Goal: Entertainment & Leisure: Browse casually

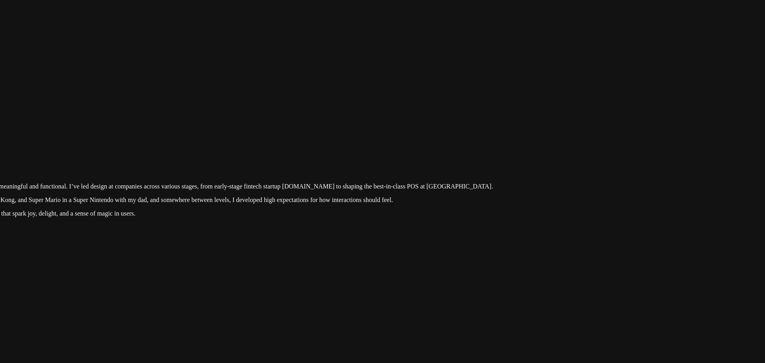
drag, startPoint x: 670, startPoint y: 175, endPoint x: 517, endPoint y: 308, distance: 202.8
click at [517, 135] on div at bounding box center [231, 135] width 759 height 0
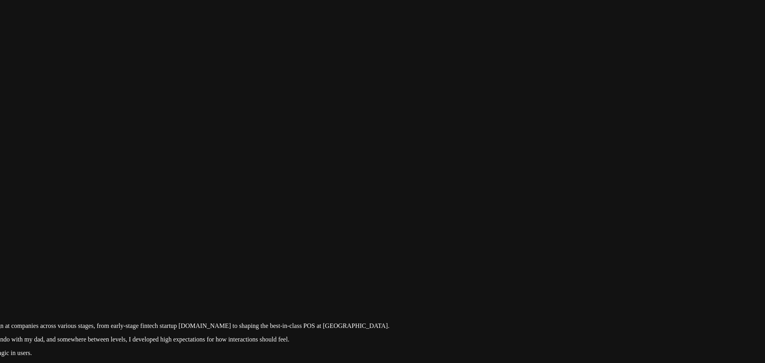
drag, startPoint x: 641, startPoint y: 177, endPoint x: 412, endPoint y: 315, distance: 267.6
click at [412, 275] on div at bounding box center [127, 275] width 759 height 0
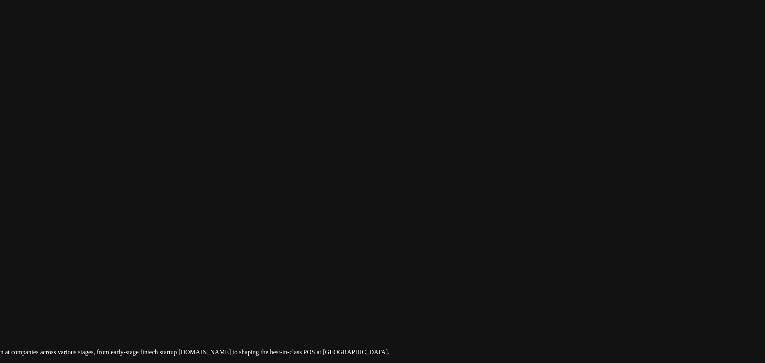
drag, startPoint x: 605, startPoint y: 230, endPoint x: 581, endPoint y: 178, distance: 57.7
click at [507, 301] on div at bounding box center [127, 301] width 759 height 0
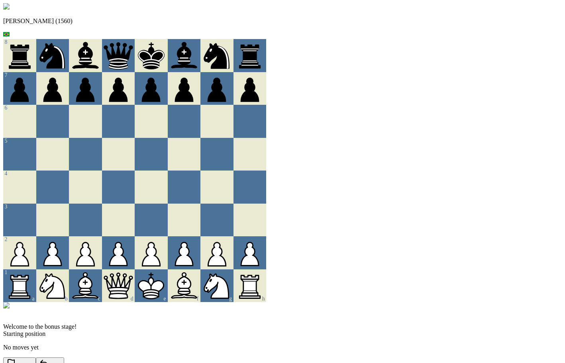
click at [416, 45] on div "Andre (1560) 8 7 6 5 4 3 2 1 a b c d e f g h Welcome to the bonus stage! Starti…" at bounding box center [282, 193] width 559 height 380
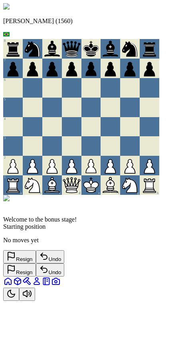
click at [19, 301] on button "Toggle Theme" at bounding box center [11, 294] width 16 height 13
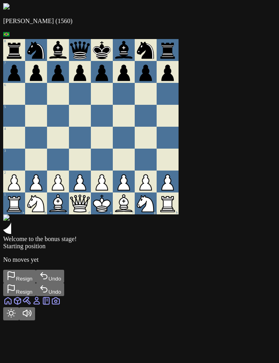
click at [15, 317] on icon "Toggle Theme" at bounding box center [11, 313] width 8 height 8
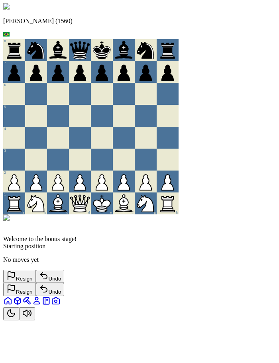
click at [16, 318] on icon "Toggle Theme" at bounding box center [11, 313] width 10 height 10
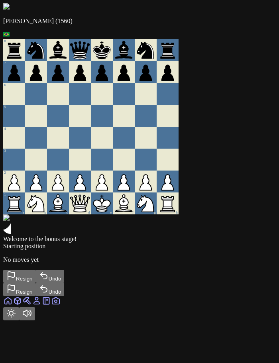
click at [15, 317] on icon "Toggle Theme" at bounding box center [11, 313] width 8 height 8
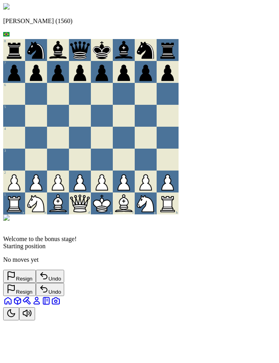
click at [16, 318] on icon "Toggle Theme" at bounding box center [11, 313] width 10 height 10
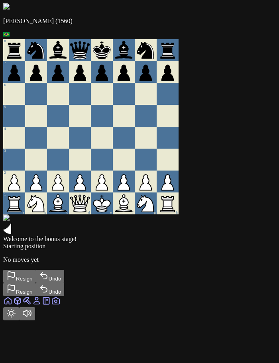
click at [16, 318] on icon "Toggle Theme" at bounding box center [11, 313] width 10 height 10
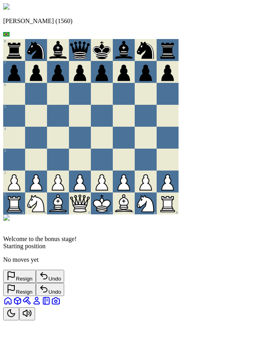
click at [16, 318] on icon "Toggle Theme" at bounding box center [11, 313] width 10 height 10
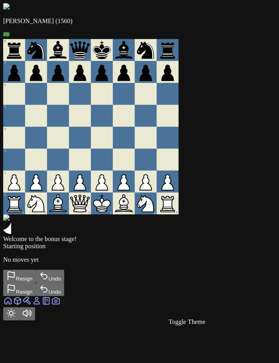
click at [19, 320] on button "Toggle Theme" at bounding box center [11, 313] width 16 height 13
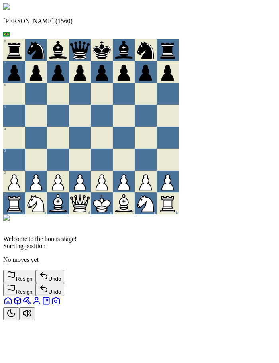
click at [19, 320] on button "Toggle Theme" at bounding box center [11, 313] width 16 height 13
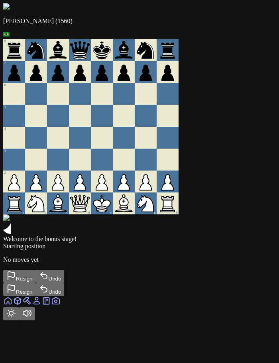
click at [19, 320] on button "Toggle Theme" at bounding box center [11, 313] width 16 height 13
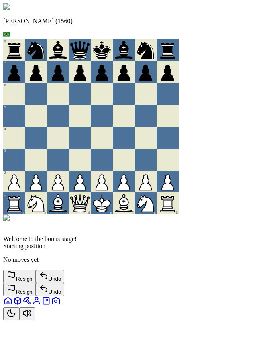
click at [16, 318] on icon "Toggle Theme" at bounding box center [11, 313] width 10 height 10
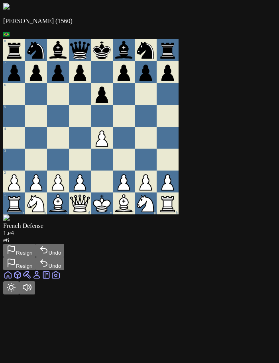
click at [36, 270] on button "Resign" at bounding box center [19, 263] width 33 height 13
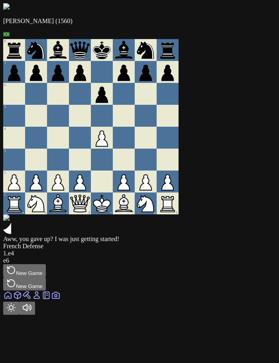
click at [269, 214] on div "Andre (1560) 8 7 6 5 4 3 2 1 a b c d e f g h" at bounding box center [139, 108] width 273 height 211
click at [46, 277] on button "New Game" at bounding box center [24, 283] width 43 height 13
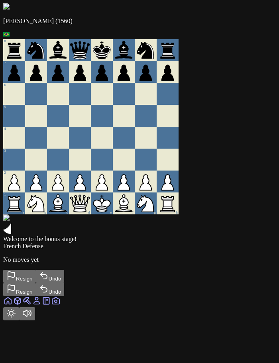
click at [19, 320] on button "Toggle Theme" at bounding box center [11, 313] width 16 height 13
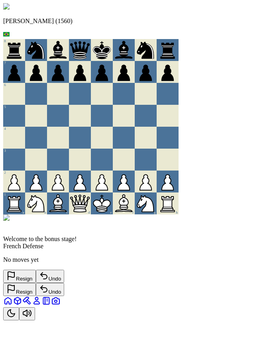
click at [15, 317] on icon "Toggle Theme" at bounding box center [11, 313] width 7 height 7
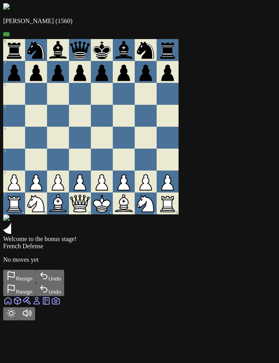
click at [16, 318] on icon "Toggle Theme" at bounding box center [11, 313] width 10 height 10
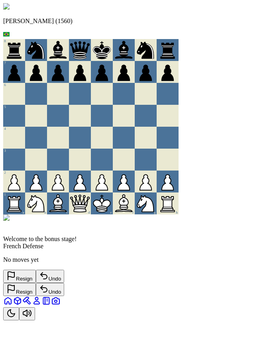
click at [15, 317] on icon "Toggle Theme" at bounding box center [11, 313] width 7 height 7
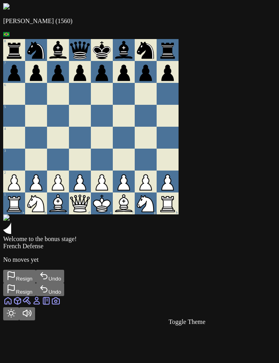
click at [243, 214] on div "Welcome to the bonus stage! French Defense No moves yet Resign Undo" at bounding box center [139, 248] width 273 height 69
click at [19, 320] on button "Toggle Theme" at bounding box center [11, 313] width 16 height 13
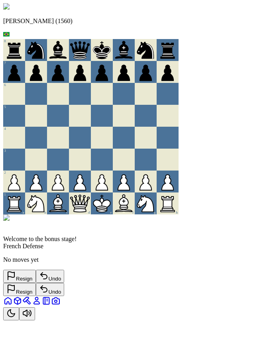
click at [16, 318] on icon "Toggle Theme" at bounding box center [11, 313] width 10 height 10
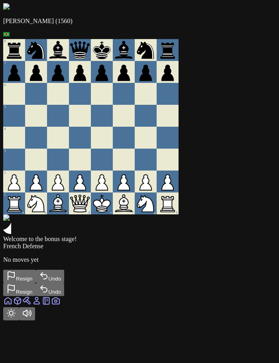
click at [16, 318] on icon "Toggle Theme" at bounding box center [11, 313] width 10 height 10
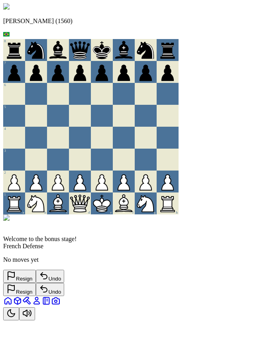
click at [16, 318] on icon "Toggle Theme" at bounding box center [11, 313] width 10 height 10
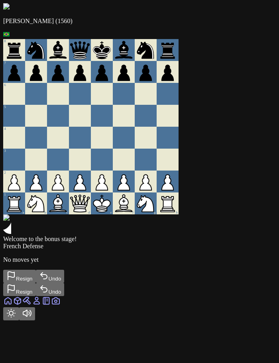
click at [15, 317] on icon "Toggle Theme" at bounding box center [11, 313] width 8 height 8
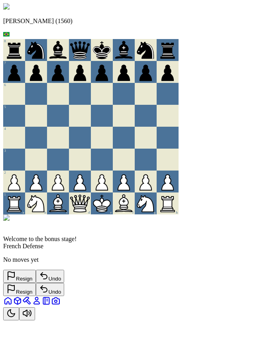
click at [15, 317] on icon "Toggle Theme" at bounding box center [11, 313] width 7 height 7
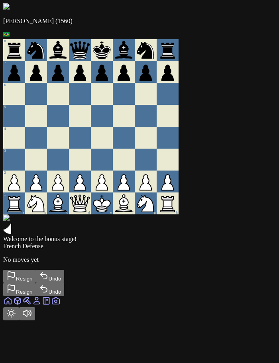
click at [15, 317] on icon "Toggle Theme" at bounding box center [11, 313] width 8 height 8
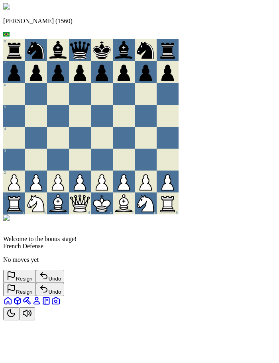
click at [126, 288] on div "Resign Undo" at bounding box center [139, 289] width 273 height 13
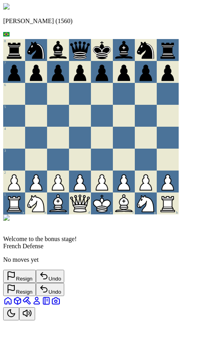
click at [16, 318] on icon "Toggle Theme" at bounding box center [11, 313] width 10 height 10
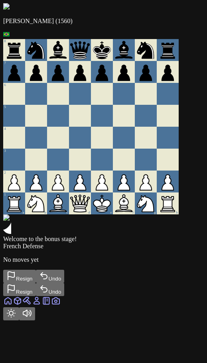
click at [16, 318] on icon "Toggle Theme" at bounding box center [11, 313] width 10 height 10
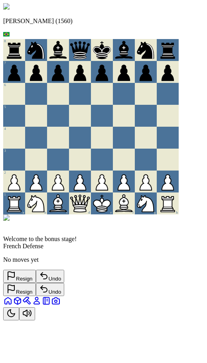
click at [16, 318] on icon "Toggle Theme" at bounding box center [11, 313] width 10 height 10
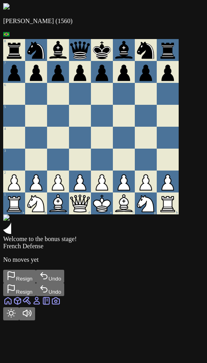
click at [15, 317] on icon "Toggle Theme" at bounding box center [11, 313] width 8 height 8
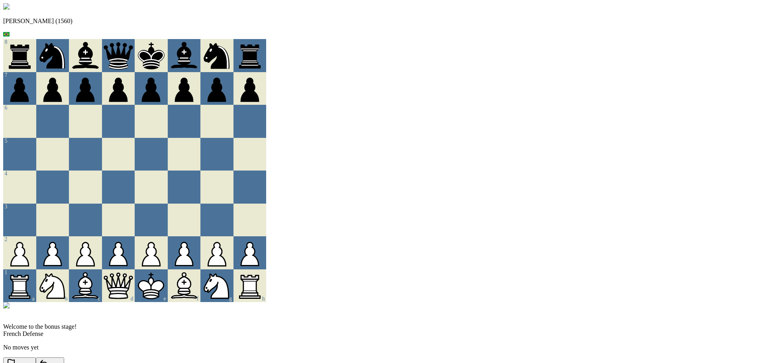
drag, startPoint x: 505, startPoint y: 259, endPoint x: 514, endPoint y: 290, distance: 32.7
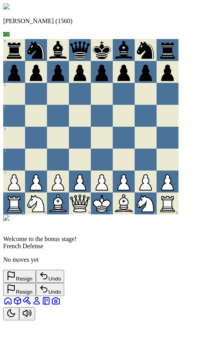
click at [76, 235] on span "Welcome to the bonus stage!" at bounding box center [39, 238] width 73 height 7
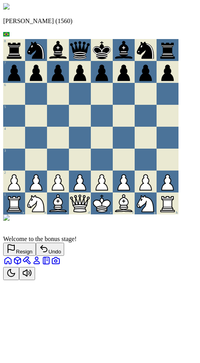
click at [16, 278] on icon "Toggle Theme" at bounding box center [11, 273] width 10 height 10
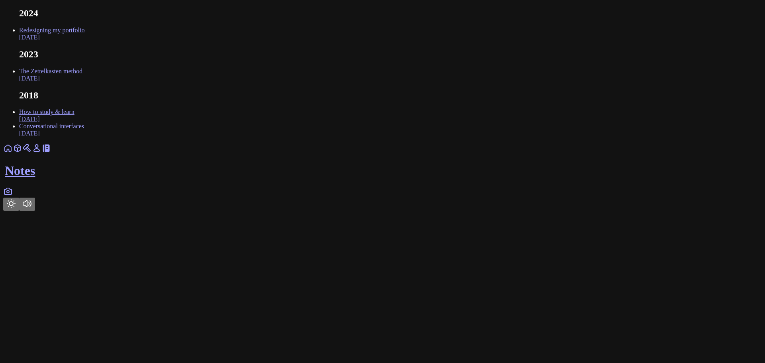
click at [84, 41] on link "Redesigning my portfolio Sep 2024" at bounding box center [51, 34] width 65 height 14
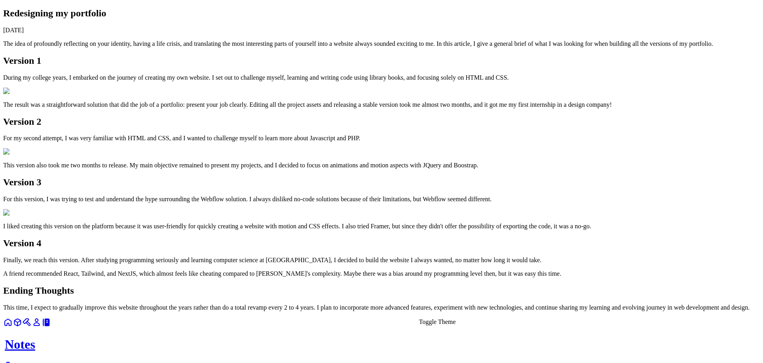
click at [13, 327] on icon at bounding box center [8, 323] width 10 height 10
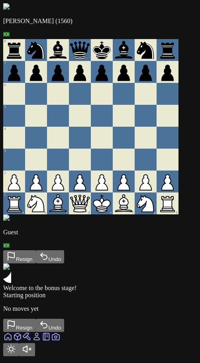
click at [36, 263] on button "Resign" at bounding box center [19, 256] width 33 height 13
click at [46, 263] on button "New Game" at bounding box center [24, 256] width 43 height 13
click at [10, 221] on img at bounding box center [6, 217] width 6 height 6
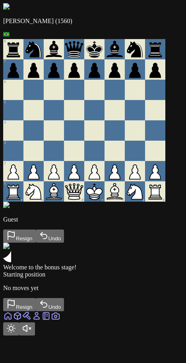
click at [19, 335] on button "Toggle Theme" at bounding box center [11, 328] width 16 height 13
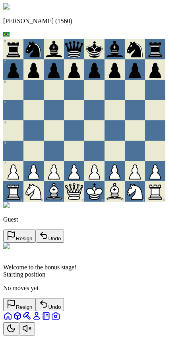
click at [16, 333] on icon "Toggle Theme" at bounding box center [11, 329] width 10 height 10
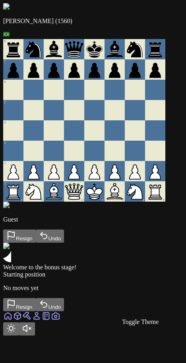
click at [19, 335] on button "Toggle Theme" at bounding box center [11, 328] width 16 height 13
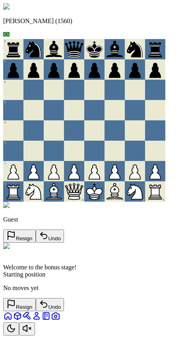
click at [16, 333] on icon "Toggle Theme" at bounding box center [11, 329] width 10 height 10
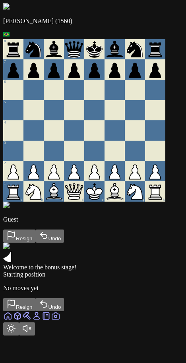
click at [16, 333] on icon "Toggle Theme" at bounding box center [11, 329] width 10 height 10
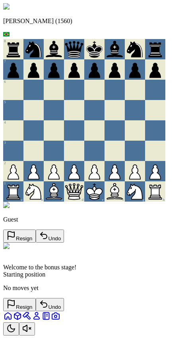
click at [16, 333] on icon "Toggle Theme" at bounding box center [11, 329] width 10 height 10
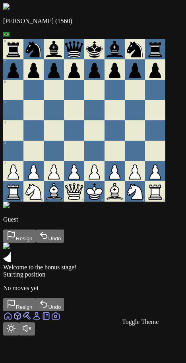
click at [73, 302] on div "Andre (1560) 8 7 6 5 4 3 2 1 a b c d e f g h Guest Resign Undo Welcome to the b…" at bounding box center [93, 157] width 180 height 308
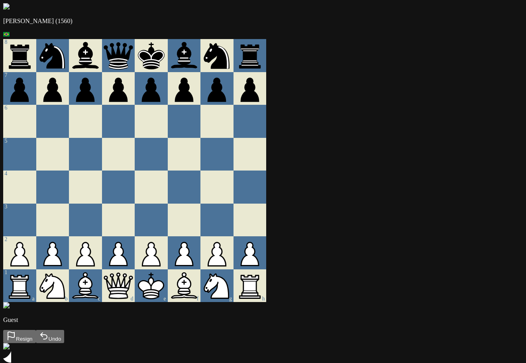
drag, startPoint x: 370, startPoint y: 19, endPoint x: 369, endPoint y: 23, distance: 4.1
click at [369, 23] on div "[PERSON_NAME] (1560) 8 7 6 5 4 3 2 1 a b c d e f g h Guest Resign Undo Welcome …" at bounding box center [263, 207] width 520 height 408
click at [365, 32] on div "[PERSON_NAME] (1560) 8 7 6 5 4 3 2 1 a b c d e f g h Guest Resign Undo Welcome …" at bounding box center [263, 207] width 520 height 408
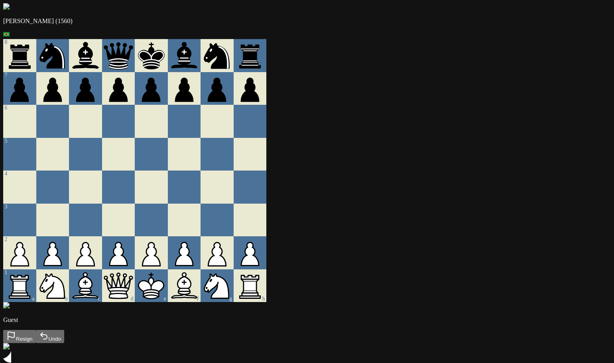
drag, startPoint x: 435, startPoint y: 31, endPoint x: 431, endPoint y: 34, distance: 5.4
click at [431, 34] on div "Andre (1560) 8 7 6 5 4 3 2 1 a b c d e f g h Guest Resign Undo Welcome to the b…" at bounding box center [306, 207] width 607 height 408
click at [517, 26] on div "[PERSON_NAME] (1560) 8 7 6 5 4 3 2 1 a b c d e f g h Guest Resign Undo Welcome …" at bounding box center [306, 207] width 607 height 408
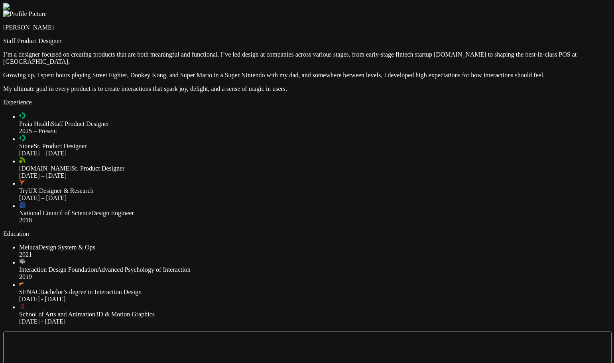
click at [453, 3] on div at bounding box center [306, 3] width 607 height 0
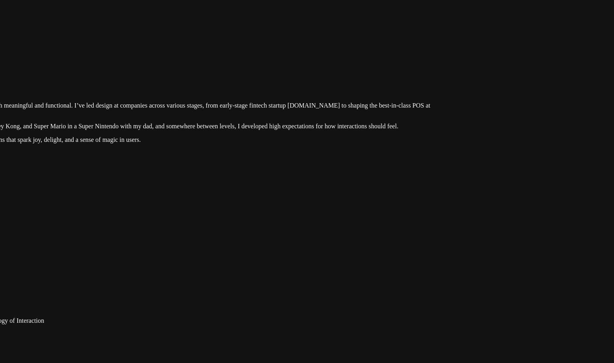
drag, startPoint x: 574, startPoint y: 174, endPoint x: 400, endPoint y: 237, distance: 185.4
click at [400, 54] on div at bounding box center [160, 54] width 607 height 0
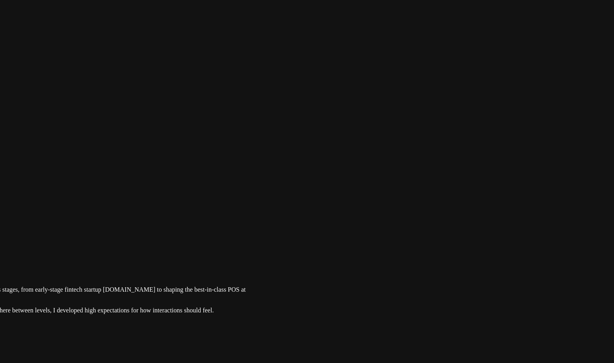
drag, startPoint x: 500, startPoint y: 100, endPoint x: 291, endPoint y: 277, distance: 273.9
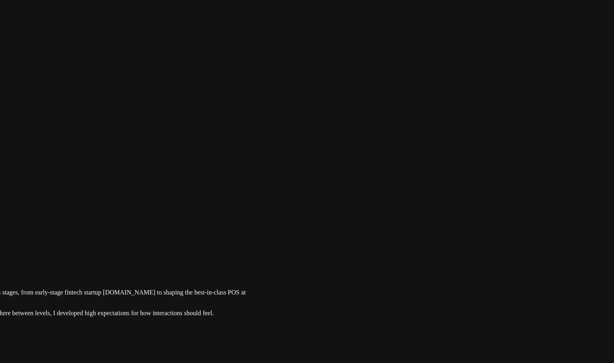
drag, startPoint x: 443, startPoint y: 204, endPoint x: 450, endPoint y: 211, distance: 10.2
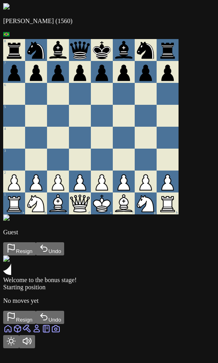
click at [16, 343] on icon "Toggle Theme" at bounding box center [11, 341] width 10 height 10
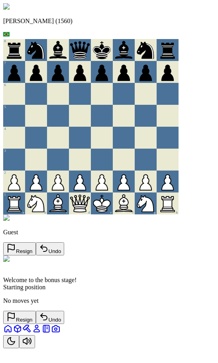
click at [19, 347] on button "Toggle Theme" at bounding box center [11, 341] width 16 height 13
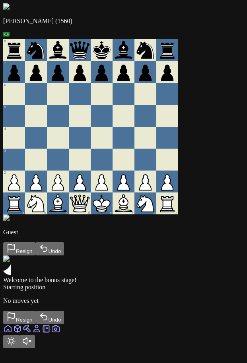
click at [19, 348] on button "Toggle Theme" at bounding box center [11, 341] width 16 height 13
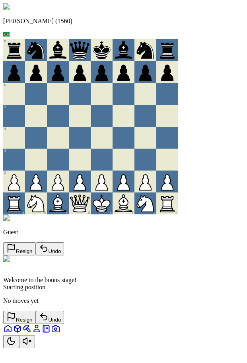
click at [19, 347] on button "Toggle Theme" at bounding box center [11, 341] width 16 height 13
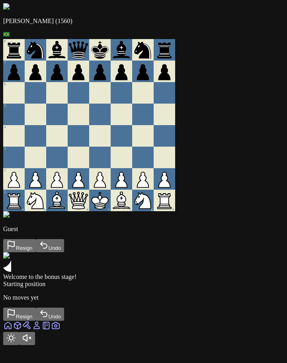
click at [19, 343] on button "Toggle Theme" at bounding box center [11, 338] width 16 height 13
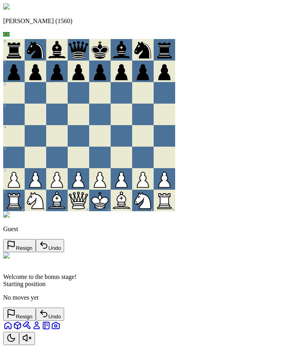
click at [19, 343] on button "Toggle Theme" at bounding box center [11, 338] width 16 height 13
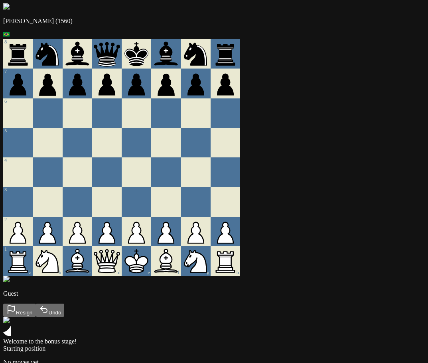
click at [144, 243] on icon at bounding box center [136, 232] width 16 height 21
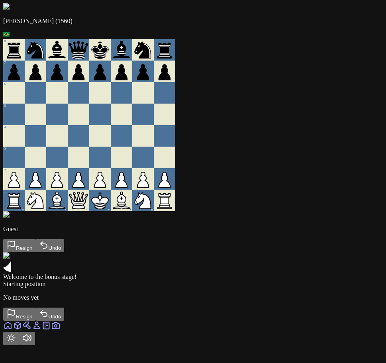
click at [383, 80] on div "[PERSON_NAME] (1560) 8 7 6 5 4 3 2 1 a b c d e f g h Guest Resign Undo Welcome …" at bounding box center [193, 162] width 380 height 318
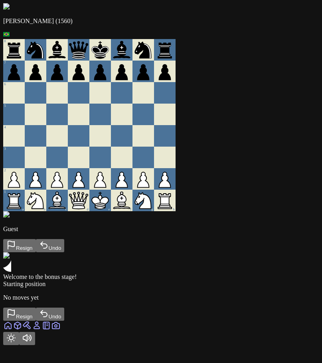
click at [318, 159] on div "Andre (1560) 8 7 6 5 4 3 2 1 a b c d e f g h Guest Resign Undo Welcome to the b…" at bounding box center [160, 162] width 315 height 318
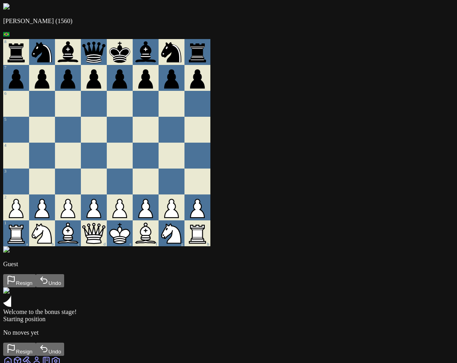
click at [36, 343] on button "Resign" at bounding box center [19, 349] width 33 height 13
click at [46, 343] on button "New Game" at bounding box center [24, 349] width 43 height 13
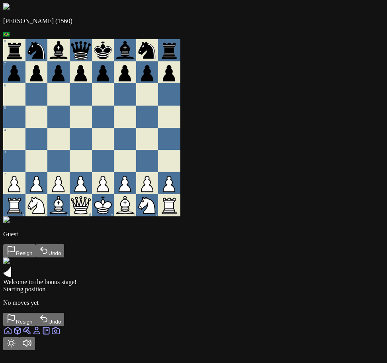
click at [384, 132] on div "Andre (1560) 8 7 6 5 4 3 2 1 a b c d e f g h Guest Resign Undo Welcome to the b…" at bounding box center [193, 164] width 381 height 323
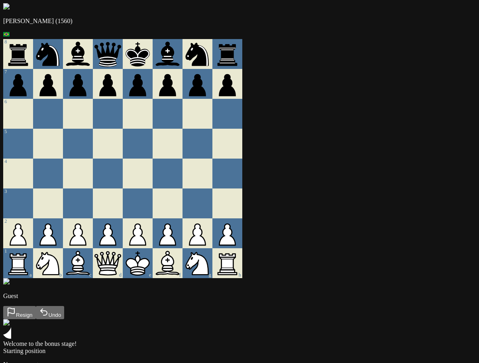
click at [435, 106] on div "Andre (1560) 8 7 6 5 4 3 2 1 a b c d e f g h Guest Resign Undo Welcome to the b…" at bounding box center [239, 195] width 473 height 384
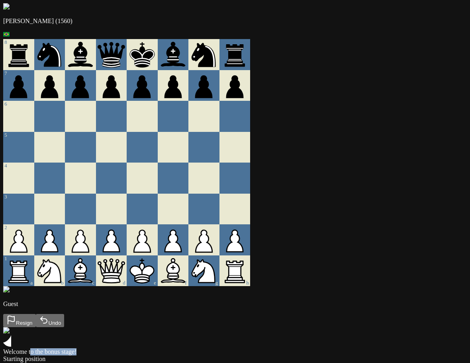
drag, startPoint x: 470, startPoint y: 90, endPoint x: 396, endPoint y: 96, distance: 73.9
click at [396, 96] on div "Andre (1560) 8 7 6 5 4 3 2 1 a b c d e f g h Guest Resign Undo Welcome to the b…" at bounding box center [235, 199] width 464 height 392
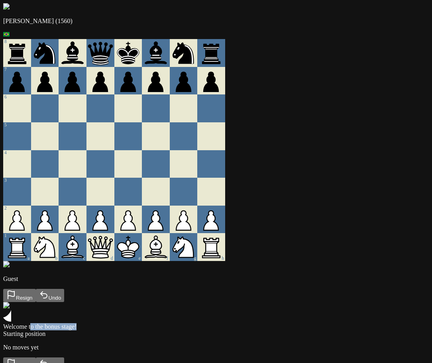
click at [429, 108] on div "Andre (1560) 8 7 6 5 4 3 2 1 a b c d e f g h Guest Resign Undo Welcome to the b…" at bounding box center [216, 186] width 426 height 367
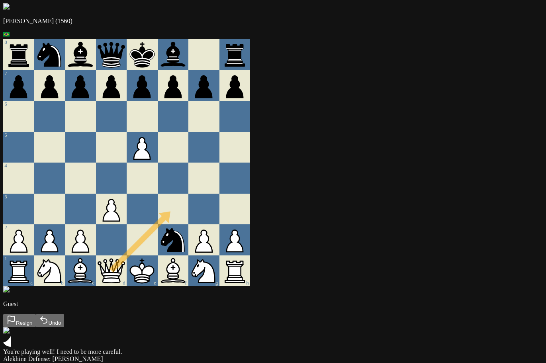
drag, startPoint x: 149, startPoint y: 280, endPoint x: 202, endPoint y: 222, distance: 79.0
click at [158, 235] on div at bounding box center [142, 239] width 31 height 31
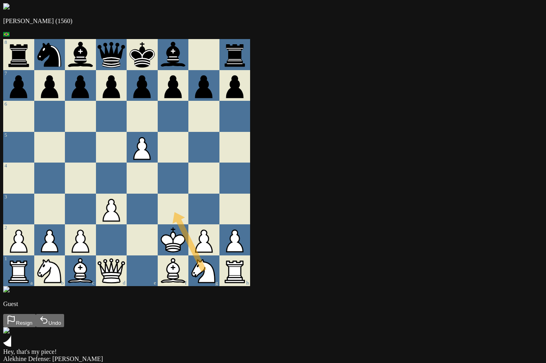
drag, startPoint x: 243, startPoint y: 278, endPoint x: 200, endPoint y: 206, distance: 84.5
click at [220, 202] on div at bounding box center [203, 209] width 31 height 31
drag, startPoint x: 233, startPoint y: 269, endPoint x: 206, endPoint y: 210, distance: 65.4
click at [220, 203] on div at bounding box center [203, 209] width 31 height 31
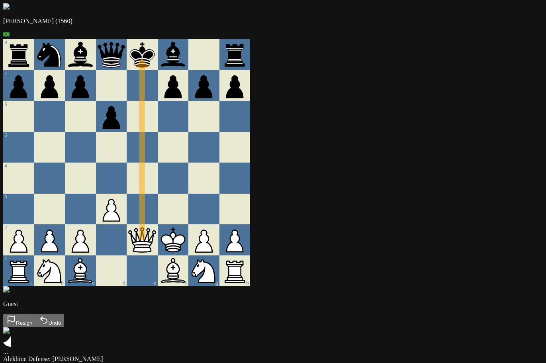
drag, startPoint x: 186, startPoint y: 247, endPoint x: 193, endPoint y: 57, distance: 190.6
click at [189, 124] on div at bounding box center [173, 116] width 31 height 31
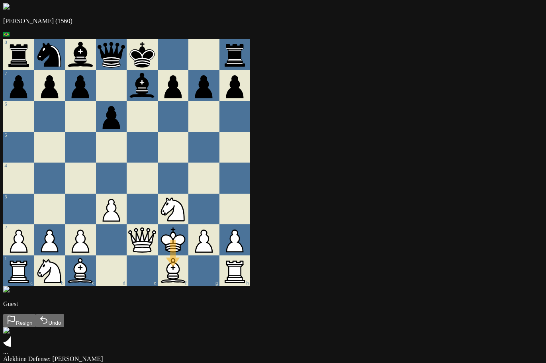
drag, startPoint x: 208, startPoint y: 265, endPoint x: 204, endPoint y: 278, distance: 13.0
click at [220, 276] on div "g" at bounding box center [203, 270] width 31 height 31
drag, startPoint x: 249, startPoint y: 240, endPoint x: 248, endPoint y: 216, distance: 24.3
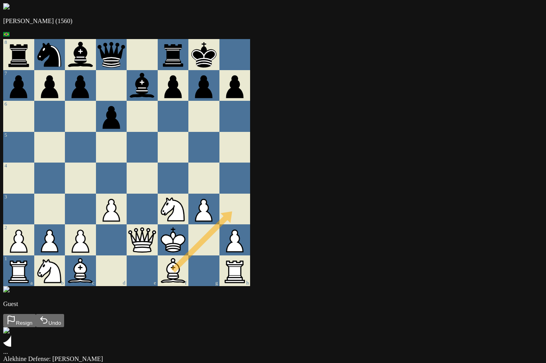
drag, startPoint x: 220, startPoint y: 269, endPoint x: 279, endPoint y: 199, distance: 91.3
click at [251, 199] on div at bounding box center [235, 209] width 31 height 31
drag, startPoint x: 276, startPoint y: 251, endPoint x: 276, endPoint y: 182, distance: 69.7
drag, startPoint x: 276, startPoint y: 182, endPoint x: 277, endPoint y: 144, distance: 37.5
drag, startPoint x: 278, startPoint y: 144, endPoint x: 279, endPoint y: 117, distance: 27.5
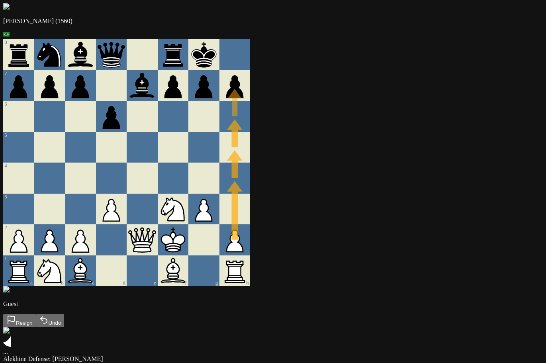
drag, startPoint x: 279, startPoint y: 117, endPoint x: 280, endPoint y: 100, distance: 16.8
click at [251, 127] on div at bounding box center [235, 116] width 31 height 31
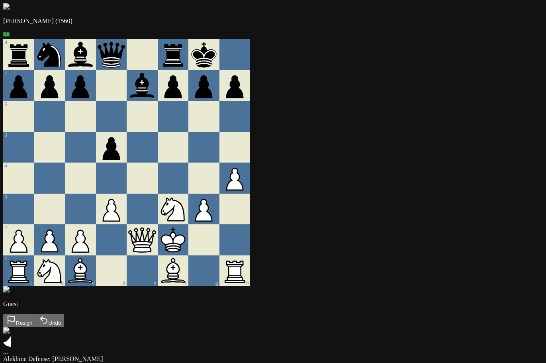
drag, startPoint x: 271, startPoint y: 173, endPoint x: 276, endPoint y: 147, distance: 26.0
click at [251, 147] on div at bounding box center [235, 147] width 31 height 31
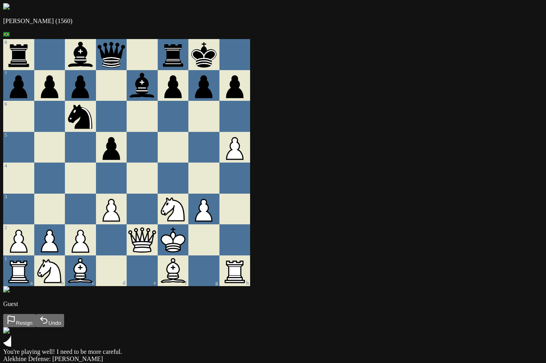
drag, startPoint x: 278, startPoint y: 178, endPoint x: 281, endPoint y: 119, distance: 59.0
click at [251, 118] on div at bounding box center [235, 116] width 31 height 31
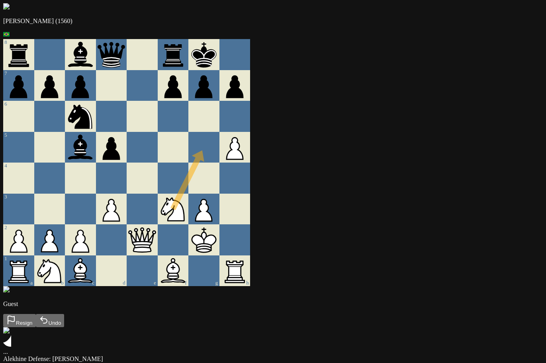
drag, startPoint x: 216, startPoint y: 216, endPoint x: 241, endPoint y: 160, distance: 61.0
click at [220, 160] on div at bounding box center [203, 147] width 31 height 31
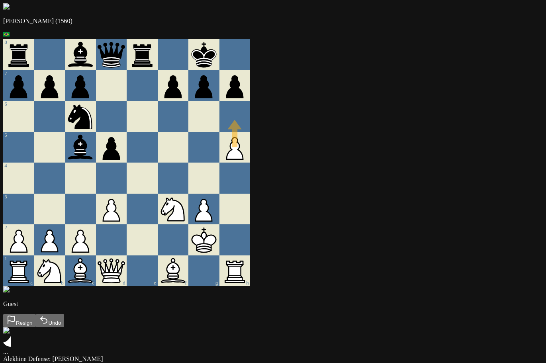
drag, startPoint x: 275, startPoint y: 135, endPoint x: 279, endPoint y: 122, distance: 13.1
click at [251, 122] on div at bounding box center [235, 116] width 31 height 31
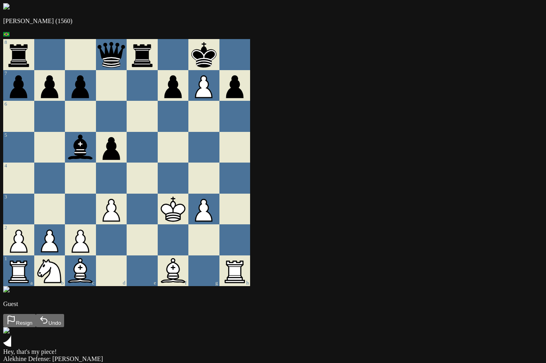
click at [251, 229] on div at bounding box center [235, 239] width 31 height 31
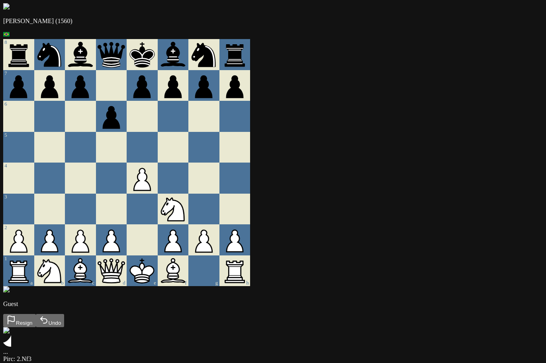
drag, startPoint x: 184, startPoint y: 179, endPoint x: 187, endPoint y: 157, distance: 22.5
click at [189, 152] on div at bounding box center [173, 147] width 31 height 31
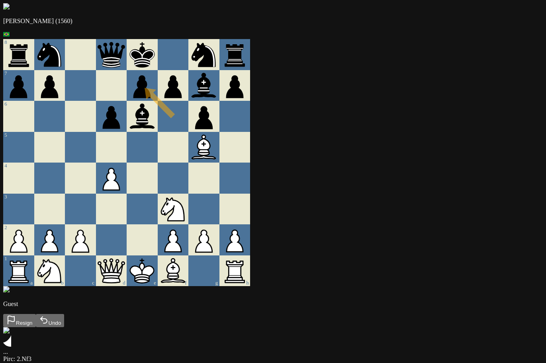
drag, startPoint x: 203, startPoint y: 108, endPoint x: 182, endPoint y: 84, distance: 31.9
click at [189, 154] on div at bounding box center [173, 147] width 31 height 31
drag, startPoint x: 271, startPoint y: 185, endPoint x: 243, endPoint y: 224, distance: 47.5
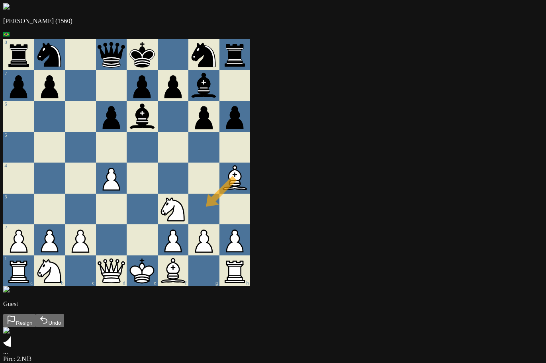
click at [220, 224] on div at bounding box center [203, 209] width 31 height 31
drag, startPoint x: 279, startPoint y: 187, endPoint x: 255, endPoint y: 212, distance: 34.7
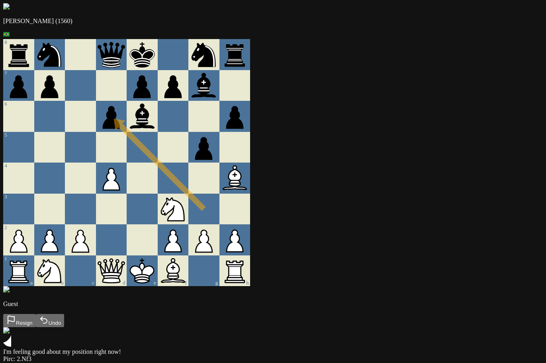
drag, startPoint x: 255, startPoint y: 212, endPoint x: 177, endPoint y: 134, distance: 110.2
drag, startPoint x: 276, startPoint y: 182, endPoint x: 146, endPoint y: 118, distance: 144.5
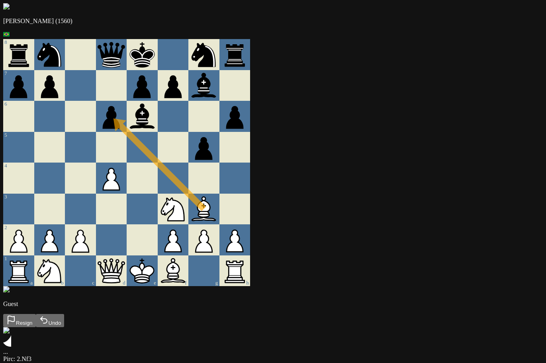
click at [220, 179] on div at bounding box center [203, 178] width 31 height 31
drag, startPoint x: 274, startPoint y: 127, endPoint x: 272, endPoint y: 151, distance: 23.2
drag, startPoint x: 285, startPoint y: 243, endPoint x: 276, endPoint y: 212, distance: 32.4
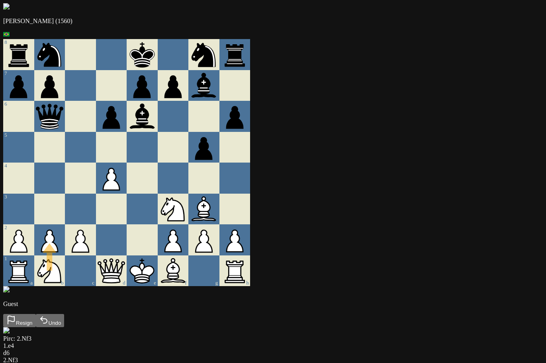
drag, startPoint x: 94, startPoint y: 272, endPoint x: 106, endPoint y: 228, distance: 45.6
click at [96, 210] on div at bounding box center [80, 209] width 31 height 31
drag, startPoint x: 122, startPoint y: 247, endPoint x: 115, endPoint y: 192, distance: 55.4
click at [96, 192] on div at bounding box center [80, 178] width 31 height 31
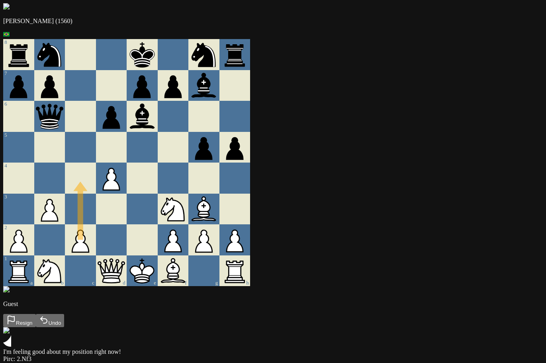
drag, startPoint x: 112, startPoint y: 243, endPoint x: 107, endPoint y: 185, distance: 58.4
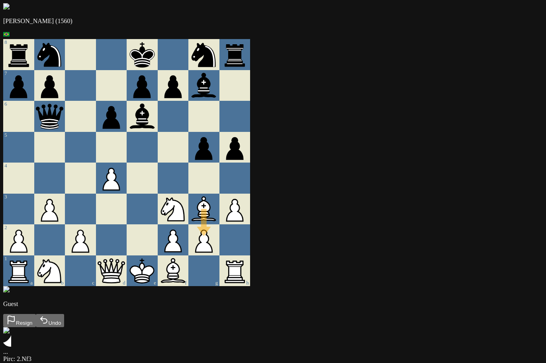
drag, startPoint x: 245, startPoint y: 216, endPoint x: 273, endPoint y: 249, distance: 43.5
click at [251, 249] on div at bounding box center [235, 239] width 31 height 31
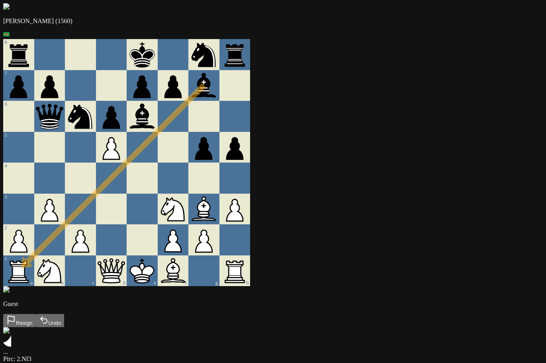
drag, startPoint x: 234, startPoint y: 100, endPoint x: 42, endPoint y: 283, distance: 264.9
drag, startPoint x: 42, startPoint y: 283, endPoint x: 228, endPoint y: 155, distance: 226.3
click at [189, 155] on div at bounding box center [173, 147] width 31 height 31
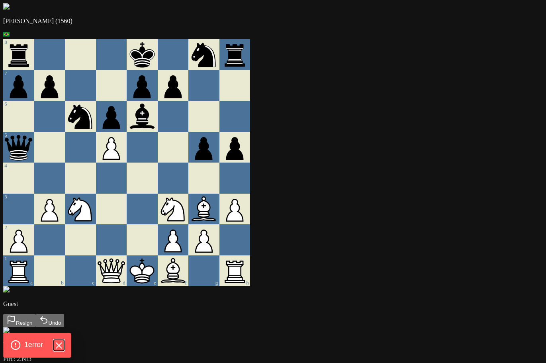
click at [60, 348] on icon "Hide Errors" at bounding box center [58, 345] width 10 height 10
drag, startPoint x: 143, startPoint y: 263, endPoint x: 143, endPoint y: 245, distance: 17.5
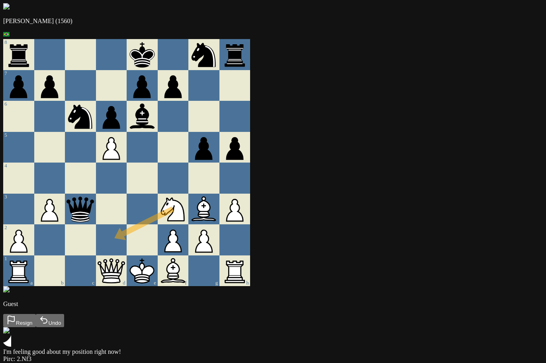
drag, startPoint x: 212, startPoint y: 216, endPoint x: 148, endPoint y: 243, distance: 70.0
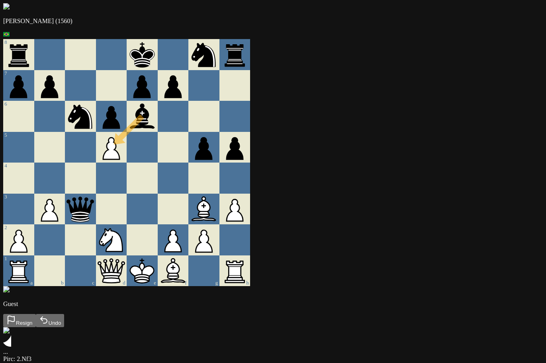
drag, startPoint x: 184, startPoint y: 131, endPoint x: 137, endPoint y: 159, distance: 54.7
click at [158, 178] on div at bounding box center [142, 178] width 31 height 31
drag, startPoint x: 208, startPoint y: 273, endPoint x: 176, endPoint y: 243, distance: 44.0
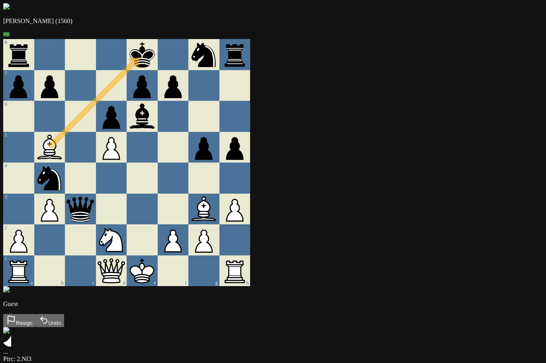
drag, startPoint x: 207, startPoint y: 271, endPoint x: 175, endPoint y: 52, distance: 221.9
click at [96, 105] on div at bounding box center [80, 116] width 31 height 31
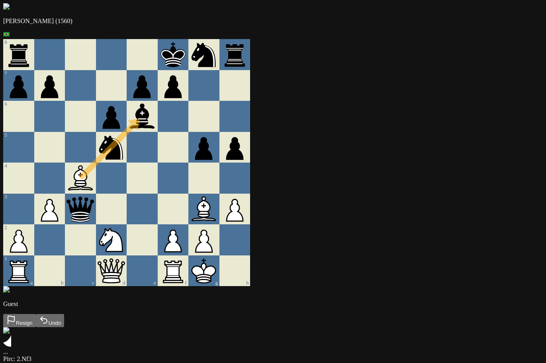
drag, startPoint x: 101, startPoint y: 161, endPoint x: 194, endPoint y: 114, distance: 104.4
click at [158, 144] on div at bounding box center [142, 147] width 31 height 31
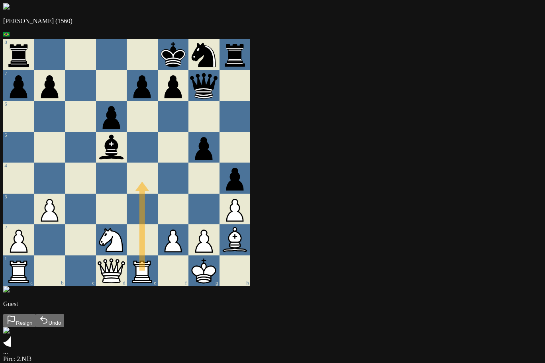
drag, startPoint x: 182, startPoint y: 187, endPoint x: 190, endPoint y: 86, distance: 101.1
click at [189, 162] on div at bounding box center [173, 147] width 31 height 31
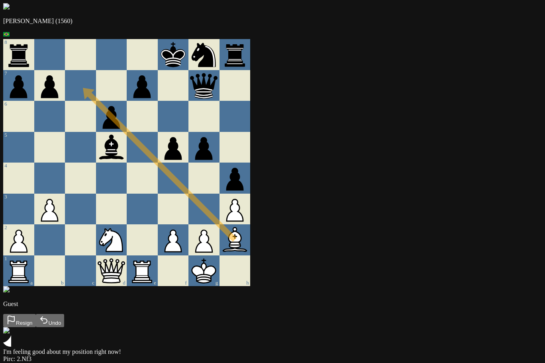
drag, startPoint x: 274, startPoint y: 247, endPoint x: 145, endPoint y: 106, distance: 191.2
click at [158, 118] on div at bounding box center [142, 116] width 31 height 31
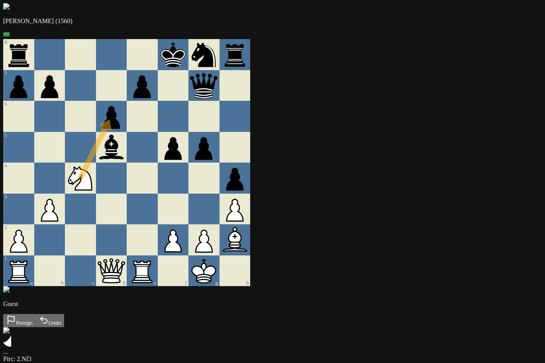
drag, startPoint x: 149, startPoint y: 234, endPoint x: 164, endPoint y: 115, distance: 120.1
click at [158, 115] on div at bounding box center [142, 116] width 31 height 31
drag, startPoint x: 128, startPoint y: 175, endPoint x: 175, endPoint y: 107, distance: 82.4
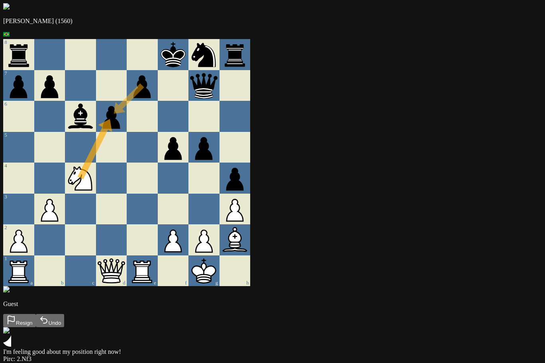
drag, startPoint x: 186, startPoint y: 94, endPoint x: 145, endPoint y: 124, distance: 50.2
drag, startPoint x: 146, startPoint y: 269, endPoint x: 151, endPoint y: 112, distance: 157.5
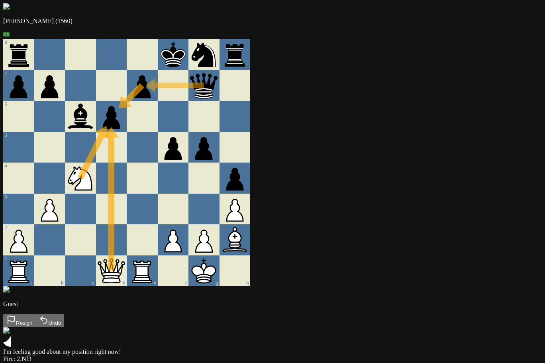
drag, startPoint x: 239, startPoint y: 86, endPoint x: 179, endPoint y: 93, distance: 60.6
click at [158, 129] on div at bounding box center [142, 116] width 31 height 31
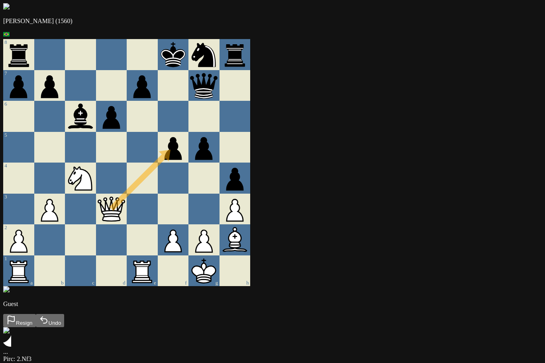
drag, startPoint x: 155, startPoint y: 274, endPoint x: 202, endPoint y: 150, distance: 133.0
click at [189, 198] on div at bounding box center [173, 209] width 31 height 31
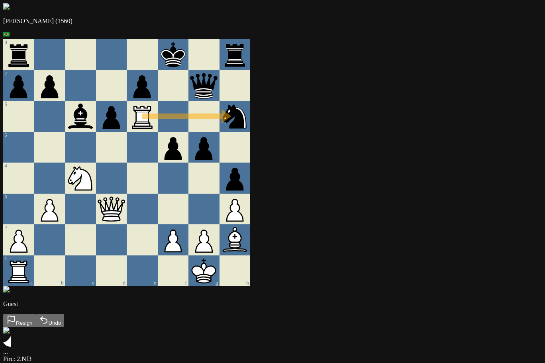
drag, startPoint x: 184, startPoint y: 274, endPoint x: 262, endPoint y: 123, distance: 170.2
click at [158, 177] on div at bounding box center [142, 178] width 31 height 31
drag, startPoint x: 273, startPoint y: 131, endPoint x: 243, endPoint y: 190, distance: 65.2
click at [220, 191] on div at bounding box center [203, 178] width 31 height 31
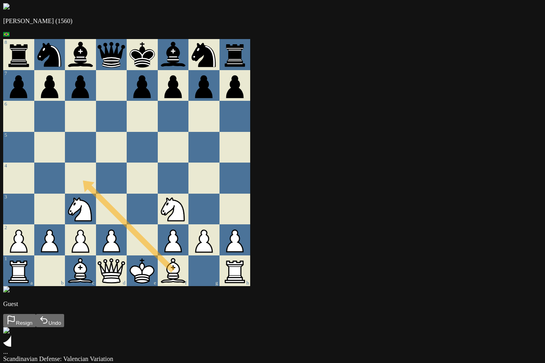
drag, startPoint x: 219, startPoint y: 271, endPoint x: 118, endPoint y: 173, distance: 140.9
drag, startPoint x: 131, startPoint y: 165, endPoint x: 231, endPoint y: 76, distance: 133.7
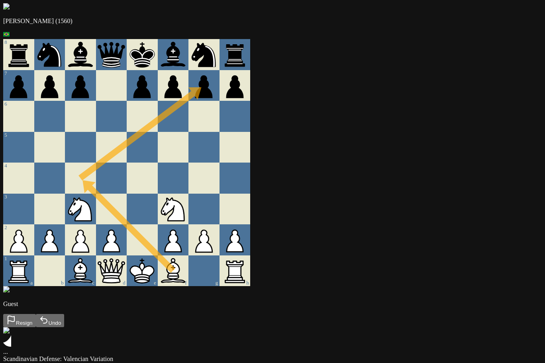
click at [189, 137] on div at bounding box center [173, 147] width 31 height 31
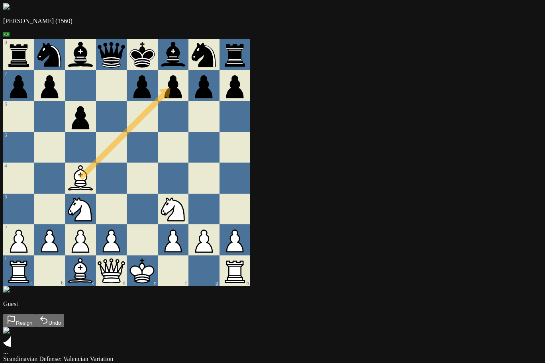
drag, startPoint x: 216, startPoint y: 273, endPoint x: 224, endPoint y: 82, distance: 191.4
click at [189, 137] on div at bounding box center [173, 147] width 31 height 31
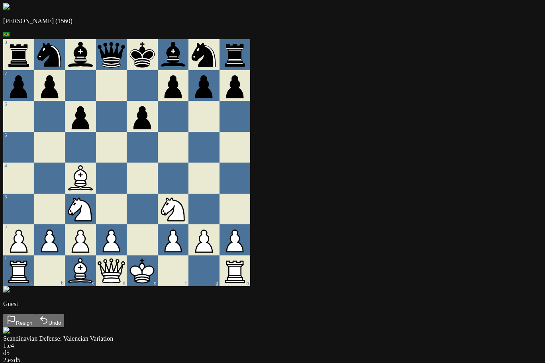
drag, startPoint x: 216, startPoint y: 278, endPoint x: 246, endPoint y: 277, distance: 29.9
click at [247, 277] on div "1 a b c d e f g h" at bounding box center [126, 270] width 247 height 31
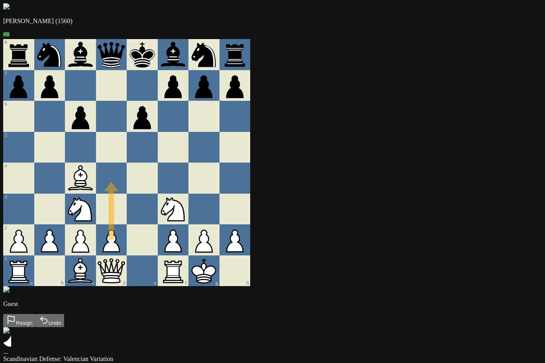
drag, startPoint x: 160, startPoint y: 242, endPoint x: 158, endPoint y: 171, distance: 71.8
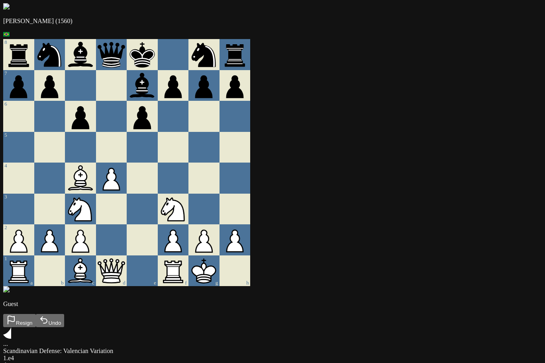
drag, startPoint x: 156, startPoint y: 181, endPoint x: 189, endPoint y: 147, distance: 47.9
click at [158, 147] on div at bounding box center [142, 147] width 31 height 31
drag, startPoint x: 210, startPoint y: 203, endPoint x: 185, endPoint y: 150, distance: 58.5
click at [220, 163] on div at bounding box center [203, 147] width 31 height 31
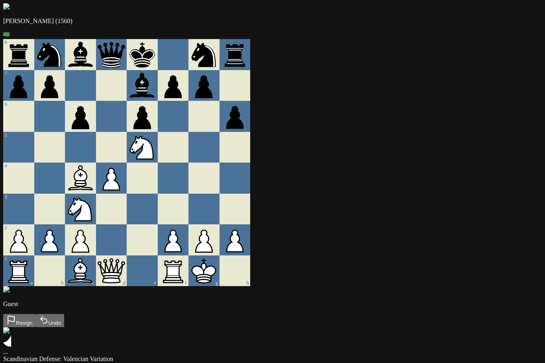
click at [189, 187] on div at bounding box center [173, 178] width 31 height 31
drag, startPoint x: 172, startPoint y: 258, endPoint x: 216, endPoint y: 208, distance: 66.6
click at [189, 208] on div at bounding box center [173, 209] width 31 height 31
drag, startPoint x: 120, startPoint y: 275, endPoint x: 248, endPoint y: 153, distance: 176.7
click at [220, 153] on div at bounding box center [203, 147] width 31 height 31
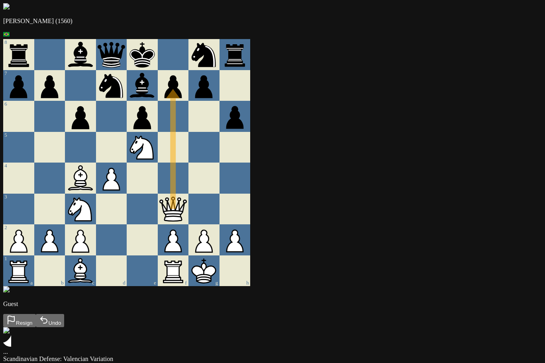
drag, startPoint x: 157, startPoint y: 269, endPoint x: 212, endPoint y: 86, distance: 190.3
click at [220, 171] on div at bounding box center [203, 178] width 31 height 31
drag, startPoint x: 157, startPoint y: 185, endPoint x: 188, endPoint y: 152, distance: 45.7
click at [189, 143] on div at bounding box center [173, 147] width 31 height 31
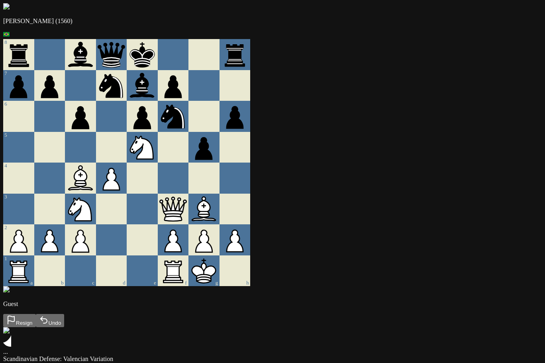
drag, startPoint x: 278, startPoint y: 127, endPoint x: 280, endPoint y: 148, distance: 20.9
drag, startPoint x: 275, startPoint y: 233, endPoint x: 275, endPoint y: 217, distance: 15.9
click at [251, 176] on div at bounding box center [235, 178] width 31 height 31
drag, startPoint x: 188, startPoint y: 154, endPoint x: 235, endPoint y: 127, distance: 54.1
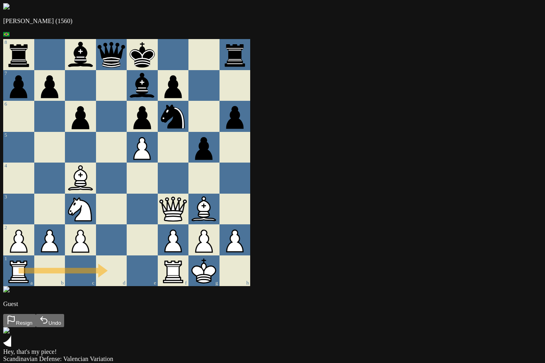
drag, startPoint x: 50, startPoint y: 275, endPoint x: 151, endPoint y: 275, distance: 101.2
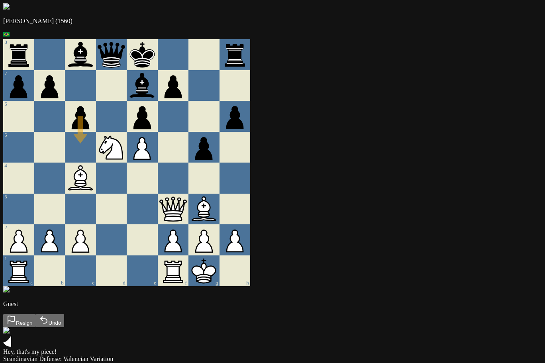
drag, startPoint x: 116, startPoint y: 133, endPoint x: 153, endPoint y: 152, distance: 40.8
drag, startPoint x: 120, startPoint y: 185, endPoint x: 95, endPoint y: 151, distance: 42.2
drag, startPoint x: 95, startPoint y: 151, endPoint x: 174, endPoint y: 62, distance: 119.1
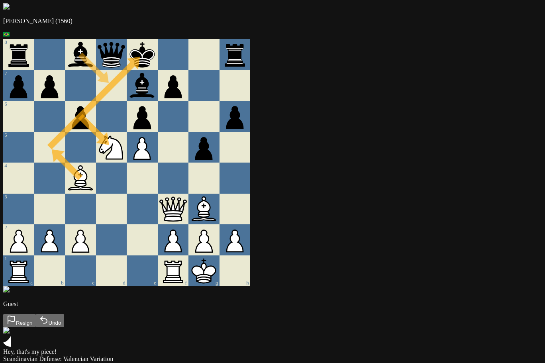
drag, startPoint x: 126, startPoint y: 71, endPoint x: 145, endPoint y: 86, distance: 24.1
click at [127, 108] on div at bounding box center [111, 116] width 31 height 31
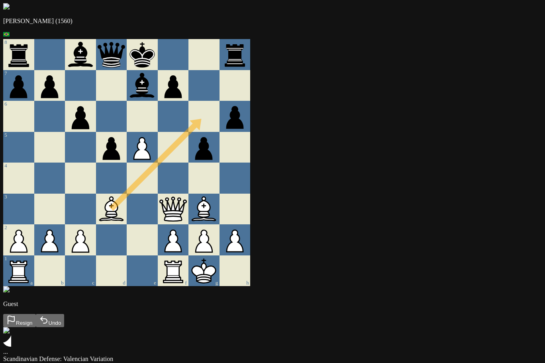
drag, startPoint x: 128, startPoint y: 190, endPoint x: 258, endPoint y: 111, distance: 151.8
click at [220, 111] on div at bounding box center [203, 116] width 31 height 31
drag, startPoint x: 186, startPoint y: 147, endPoint x: 184, endPoint y: 123, distance: 24.4
click at [189, 116] on div at bounding box center [173, 116] width 31 height 31
drag, startPoint x: 164, startPoint y: 218, endPoint x: 224, endPoint y: 142, distance: 96.8
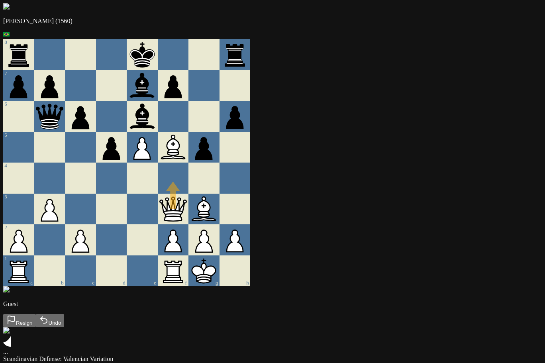
drag, startPoint x: 218, startPoint y: 208, endPoint x: 216, endPoint y: 159, distance: 49.0
click at [220, 110] on div at bounding box center [203, 116] width 31 height 31
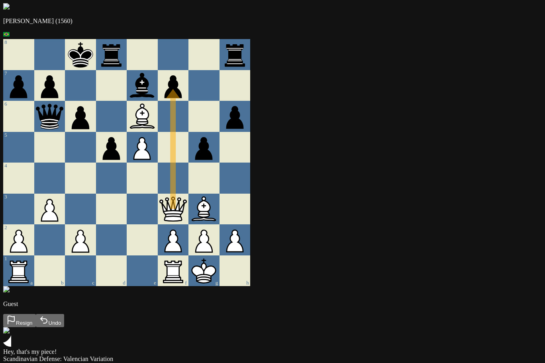
drag, startPoint x: 212, startPoint y: 205, endPoint x: 206, endPoint y: 91, distance: 113.7
click at [220, 90] on div at bounding box center [203, 85] width 31 height 31
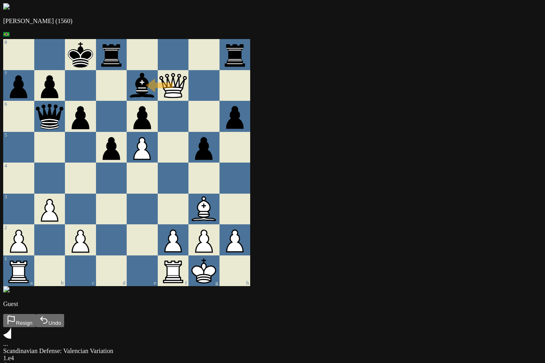
drag, startPoint x: 214, startPoint y: 212, endPoint x: 189, endPoint y: 94, distance: 120.2
click at [189, 129] on div at bounding box center [173, 116] width 31 height 31
drag, startPoint x: 212, startPoint y: 102, endPoint x: 182, endPoint y: 122, distance: 36.5
click at [189, 130] on div at bounding box center [173, 116] width 31 height 31
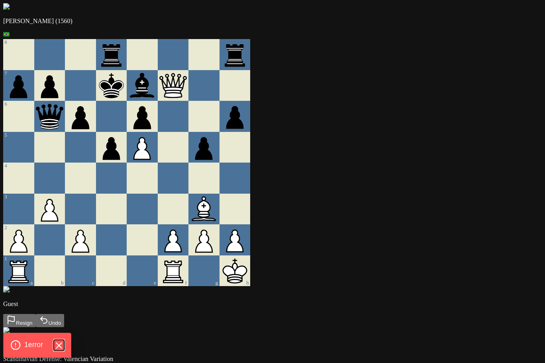
click at [59, 346] on icon "Hide Errors" at bounding box center [58, 345] width 10 height 10
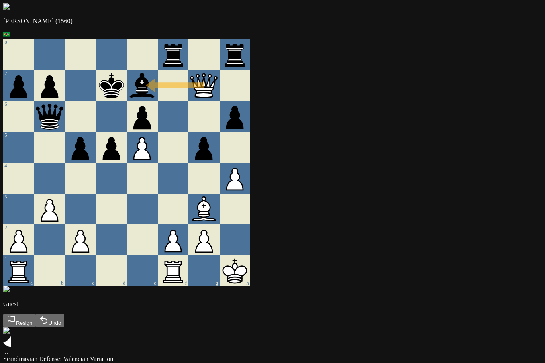
drag, startPoint x: 222, startPoint y: 91, endPoint x: 190, endPoint y: 96, distance: 31.9
click at [251, 154] on div at bounding box center [235, 147] width 31 height 31
drag, startPoint x: 248, startPoint y: 167, endPoint x: 275, endPoint y: 185, distance: 32.4
drag, startPoint x: 256, startPoint y: 215, endPoint x: 274, endPoint y: 184, distance: 36.4
drag, startPoint x: 282, startPoint y: 61, endPoint x: 258, endPoint y: 58, distance: 24.8
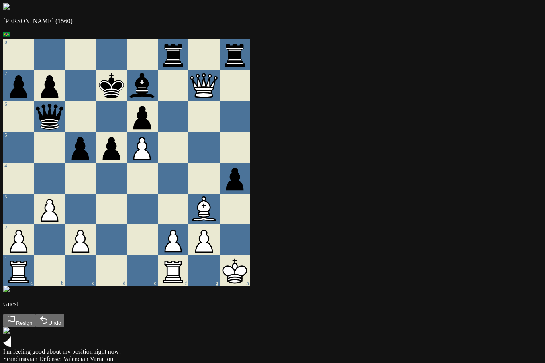
drag, startPoint x: 249, startPoint y: 215, endPoint x: 278, endPoint y: 239, distance: 37.7
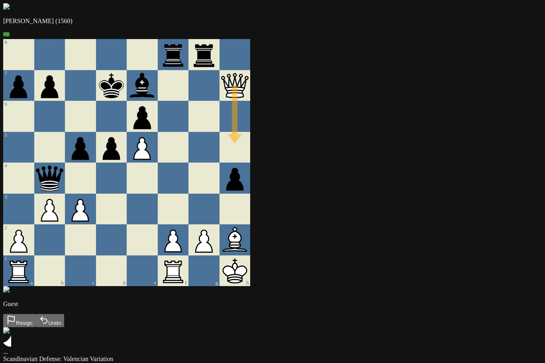
drag, startPoint x: 273, startPoint y: 81, endPoint x: 270, endPoint y: 184, distance: 102.9
click at [220, 120] on div at bounding box center [203, 116] width 31 height 31
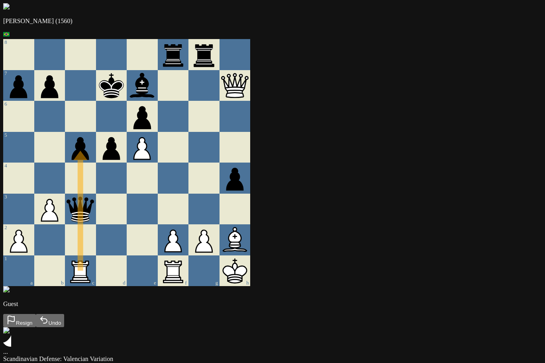
drag, startPoint x: 50, startPoint y: 269, endPoint x: 125, endPoint y: 143, distance: 145.8
click at [158, 214] on div at bounding box center [142, 209] width 31 height 31
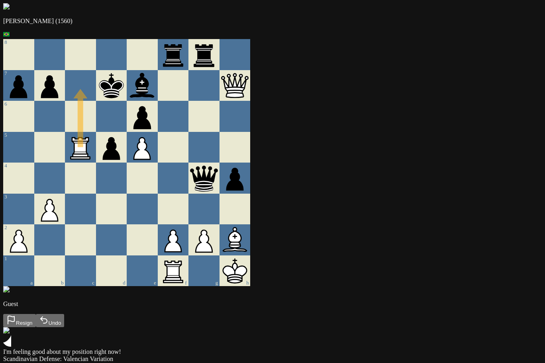
drag, startPoint x: 119, startPoint y: 158, endPoint x: 116, endPoint y: 94, distance: 64.6
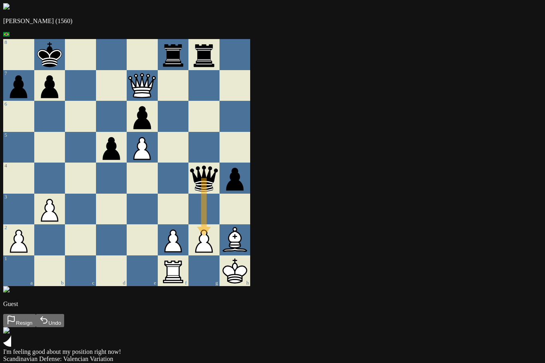
drag, startPoint x: 251, startPoint y: 179, endPoint x: 250, endPoint y: 240, distance: 60.6
click at [251, 211] on div at bounding box center [235, 209] width 31 height 31
drag, startPoint x: 239, startPoint y: 241, endPoint x: 246, endPoint y: 213, distance: 29.1
click at [220, 208] on div at bounding box center [203, 209] width 31 height 31
drag, startPoint x: 183, startPoint y: 120, endPoint x: 182, endPoint y: 125, distance: 4.9
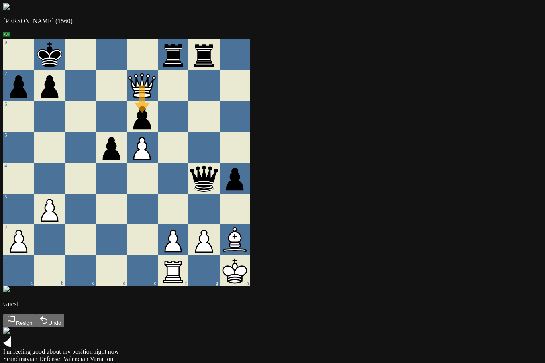
click at [189, 118] on div at bounding box center [173, 116] width 31 height 31
drag, startPoint x: 234, startPoint y: 214, endPoint x: 228, endPoint y: 207, distance: 9.6
click at [251, 218] on div at bounding box center [235, 209] width 31 height 31
drag, startPoint x: 224, startPoint y: 244, endPoint x: 239, endPoint y: 232, distance: 19.3
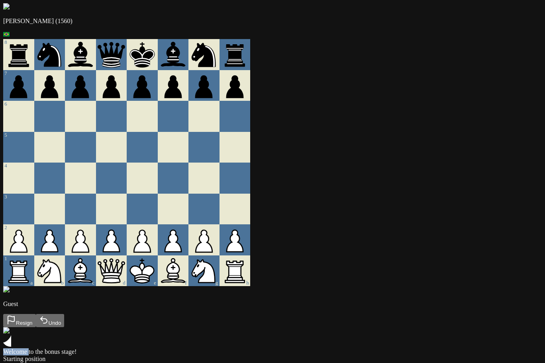
click at [383, 327] on div "Welcome to the bonus stage!" at bounding box center [272, 341] width 539 height 28
click at [395, 348] on div "Welcome to the bonus stage!" at bounding box center [272, 351] width 539 height 7
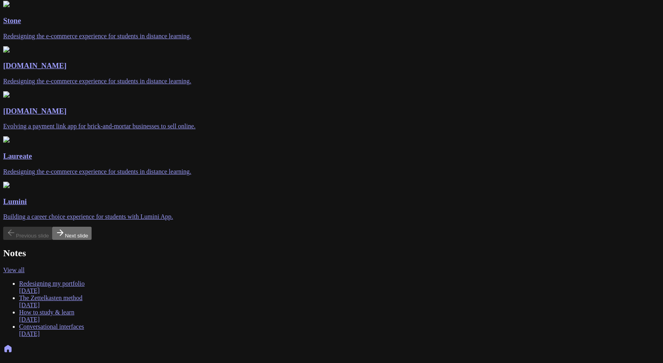
scroll to position [130, 0]
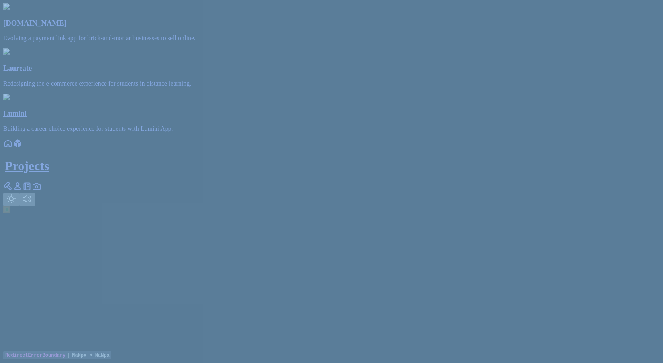
click at [13, 148] on icon at bounding box center [8, 144] width 10 height 10
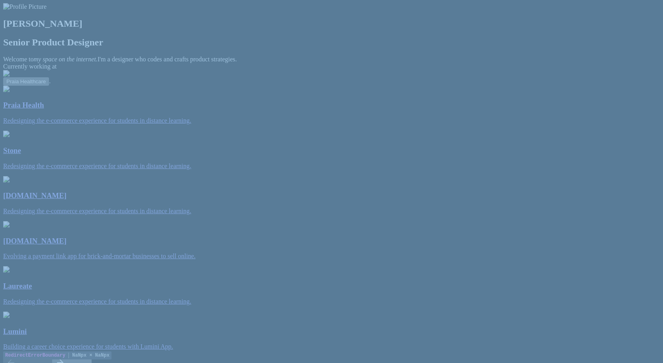
click at [47, 10] on img at bounding box center [24, 6] width 43 height 7
click at [545, 39] on div "Andre Souza Senior Product Designer Welcome to my space on the internet. I'm a …" at bounding box center [331, 235] width 657 height 464
click at [545, 34] on div "Andre Souza Senior Product Designer Welcome to my space on the internet. I'm a …" at bounding box center [331, 235] width 657 height 464
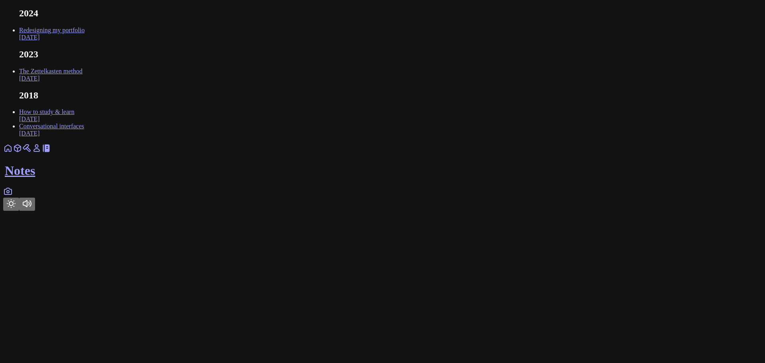
click at [13, 196] on icon at bounding box center [8, 191] width 10 height 10
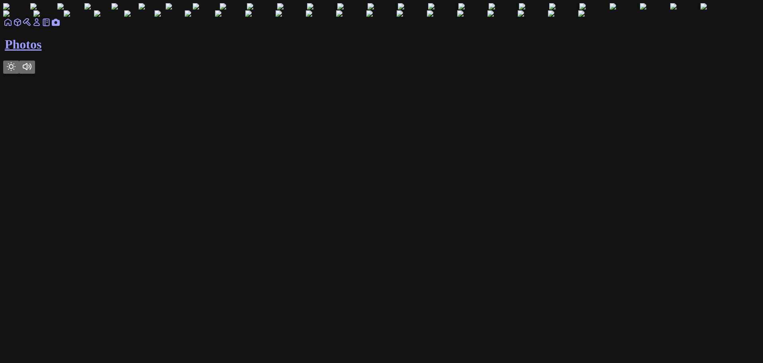
click at [11, 25] on icon at bounding box center [8, 22] width 6 height 6
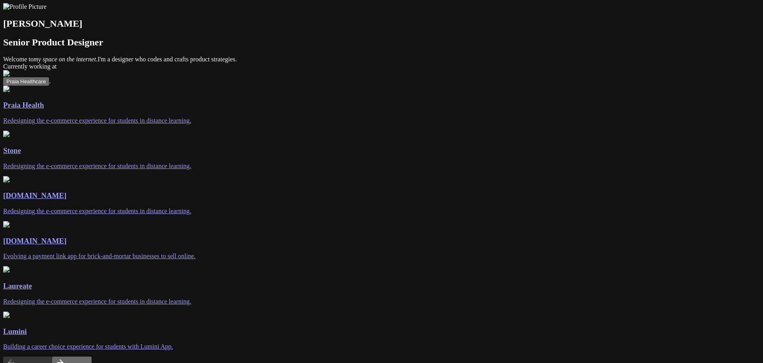
click at [310, 170] on p "Redesigning the e-commerce experience for students in distance learning." at bounding box center [381, 166] width 757 height 7
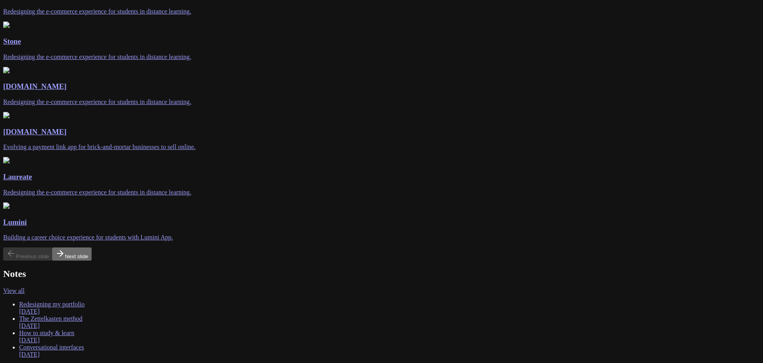
scroll to position [120, 0]
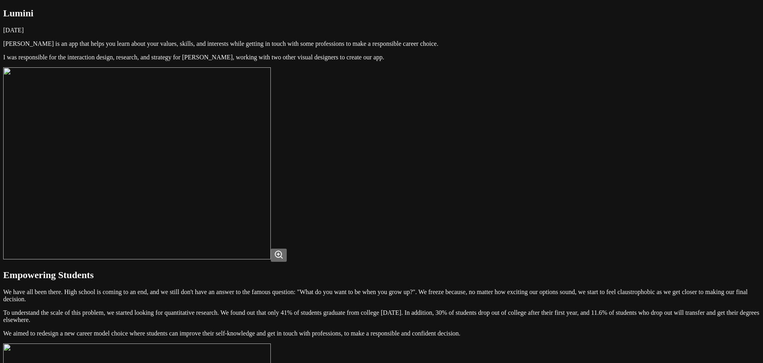
click at [271, 170] on img at bounding box center [137, 163] width 268 height 192
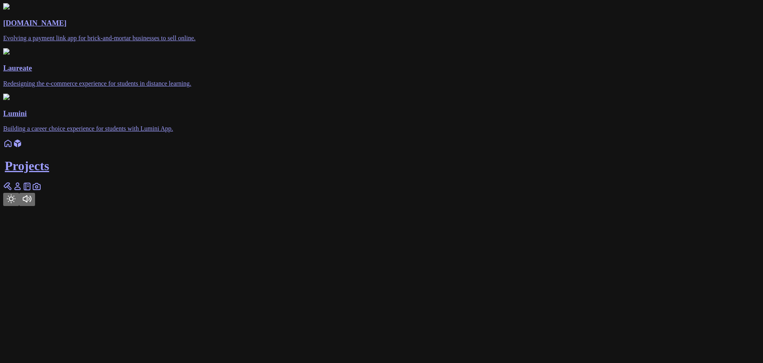
click at [13, 148] on icon at bounding box center [8, 144] width 10 height 10
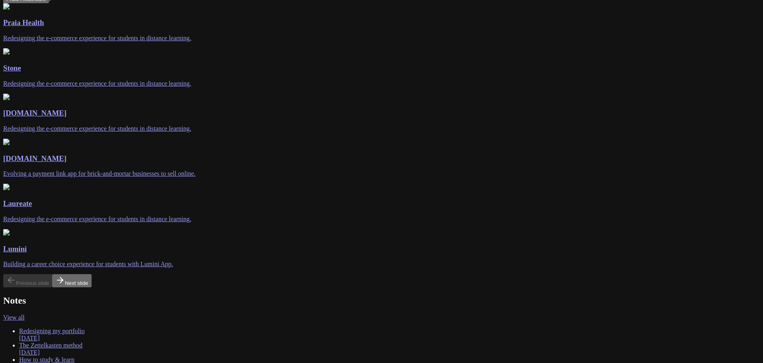
scroll to position [130, 0]
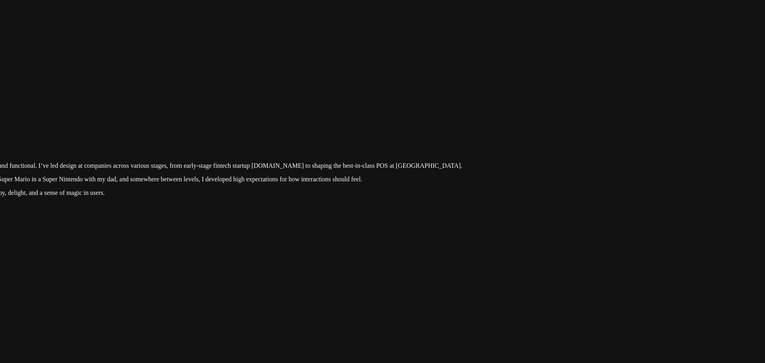
drag, startPoint x: 559, startPoint y: 158, endPoint x: 299, endPoint y: 322, distance: 307.3
click at [299, 114] on div at bounding box center [200, 114] width 759 height 0
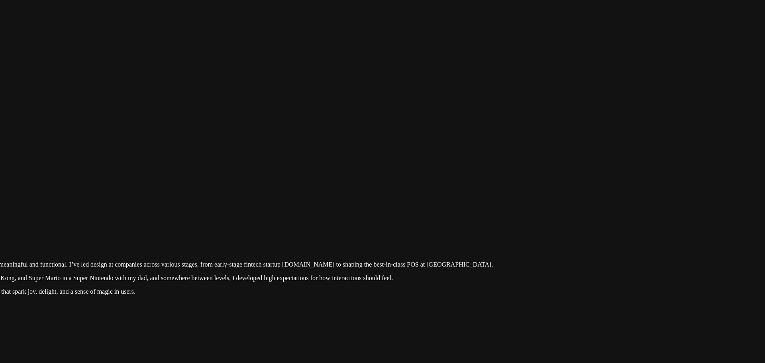
drag, startPoint x: 583, startPoint y: 147, endPoint x: 691, endPoint y: 188, distance: 115.7
click at [545, 213] on div at bounding box center [231, 213] width 759 height 0
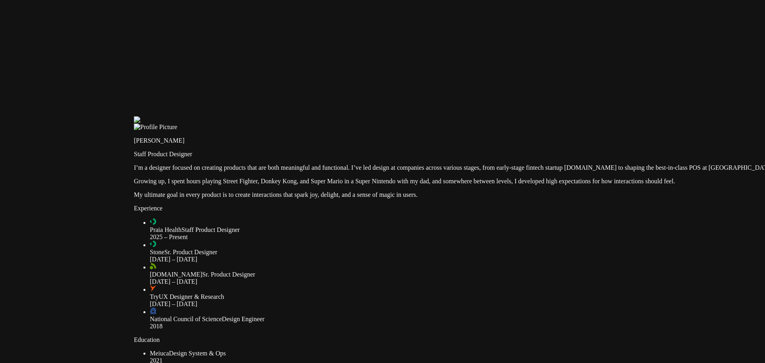
drag, startPoint x: 386, startPoint y: 206, endPoint x: 664, endPoint y: 113, distance: 293.3
click at [545, 116] on div at bounding box center [513, 116] width 759 height 0
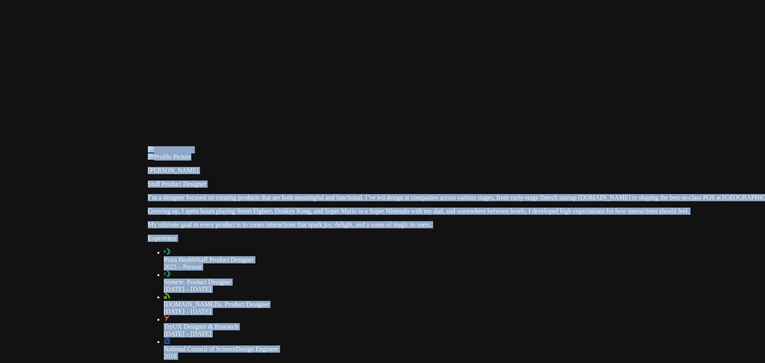
drag, startPoint x: 363, startPoint y: 273, endPoint x: 422, endPoint y: 352, distance: 99.0
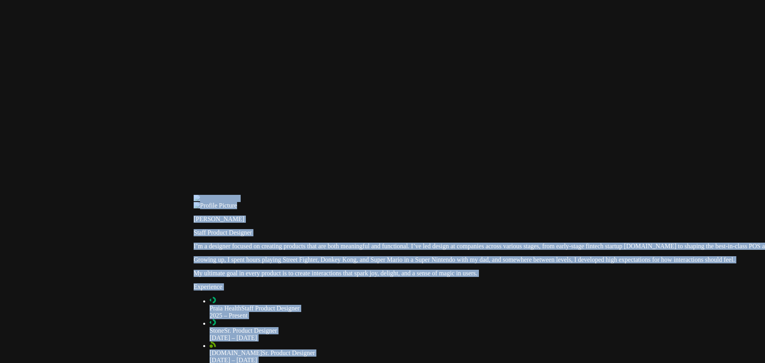
click at [372, 195] on div at bounding box center [573, 195] width 759 height 0
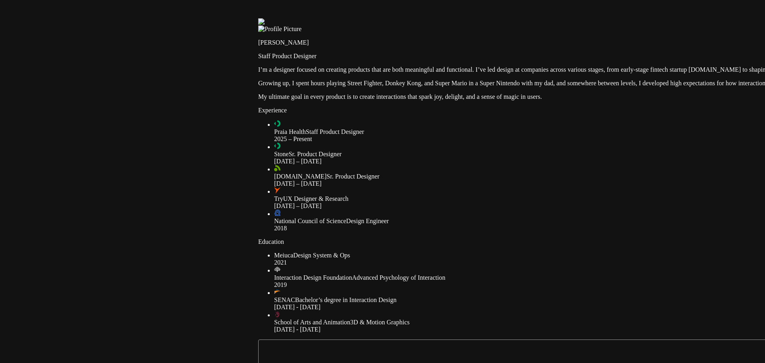
drag, startPoint x: 376, startPoint y: 187, endPoint x: 434, endPoint y: 10, distance: 187.0
click at [439, 18] on div at bounding box center [637, 18] width 759 height 0
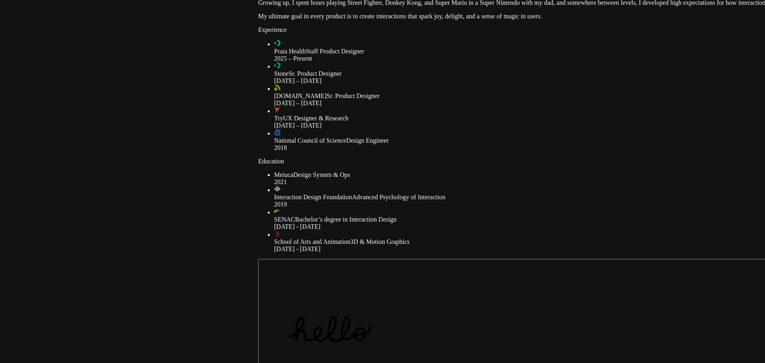
drag, startPoint x: 251, startPoint y: 217, endPoint x: 365, endPoint y: 38, distance: 212.1
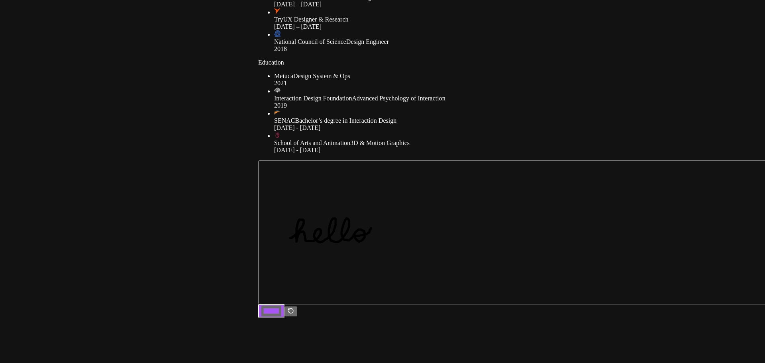
drag, startPoint x: 257, startPoint y: 149, endPoint x: 214, endPoint y: 32, distance: 124.5
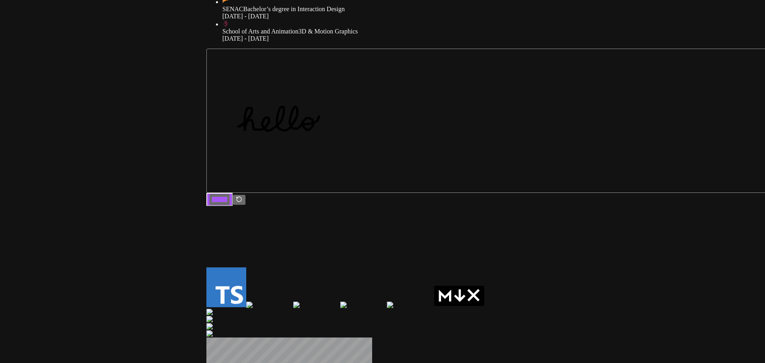
drag, startPoint x: 402, startPoint y: 201, endPoint x: 222, endPoint y: 79, distance: 218.0
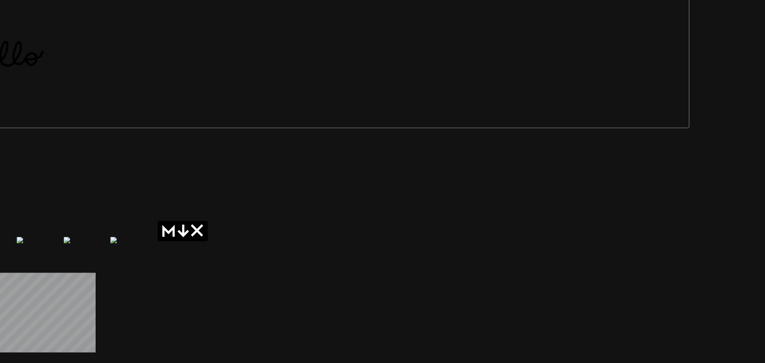
drag, startPoint x: 531, startPoint y: 124, endPoint x: 363, endPoint y: 174, distance: 175.4
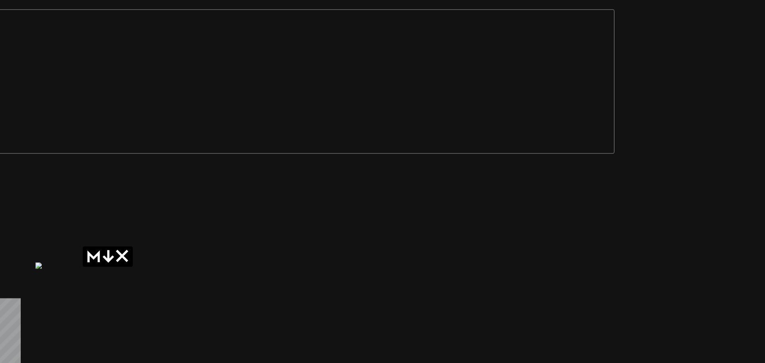
drag, startPoint x: 380, startPoint y: 148, endPoint x: 342, endPoint y: 154, distance: 39.2
drag, startPoint x: 355, startPoint y: 167, endPoint x: 235, endPoint y: 196, distance: 123.2
drag, startPoint x: 564, startPoint y: 212, endPoint x: 531, endPoint y: 280, distance: 75.9
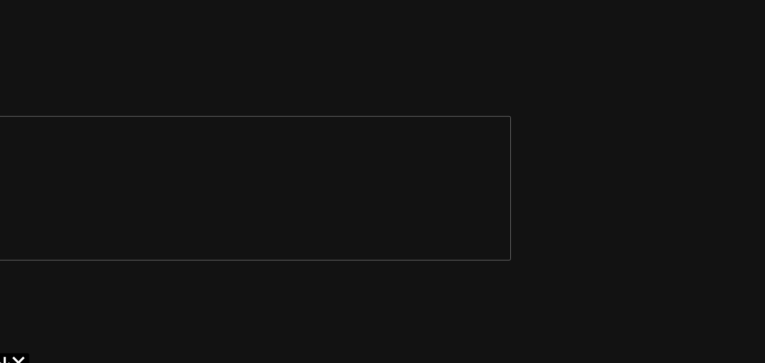
drag, startPoint x: 415, startPoint y: 240, endPoint x: 408, endPoint y: 272, distance: 32.7
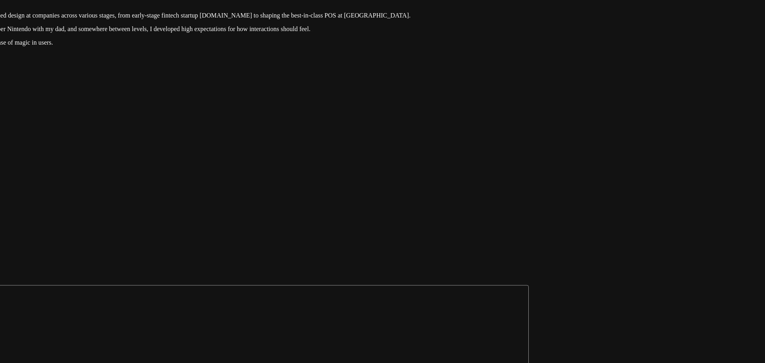
drag, startPoint x: 429, startPoint y: 172, endPoint x: 431, endPoint y: 180, distance: 8.3
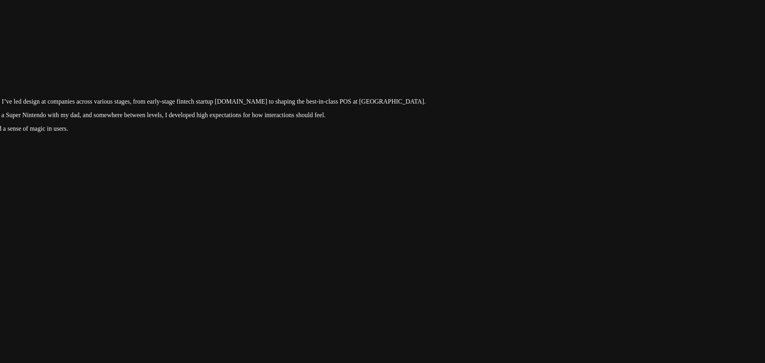
drag, startPoint x: 431, startPoint y: 180, endPoint x: 446, endPoint y: 265, distance: 86.1
click at [446, 50] on div at bounding box center [163, 50] width 759 height 0
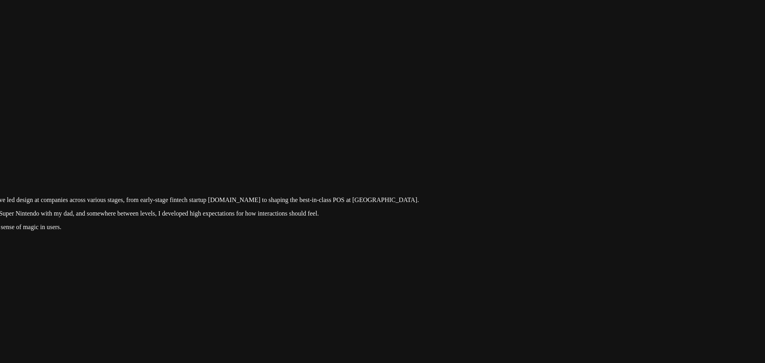
drag, startPoint x: 479, startPoint y: 175, endPoint x: 472, endPoint y: 277, distance: 101.5
click at [472, 149] on div at bounding box center [157, 149] width 759 height 0
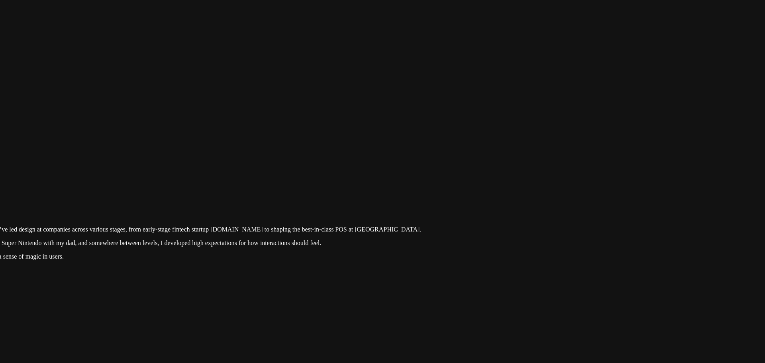
drag, startPoint x: 472, startPoint y: 225, endPoint x: 473, endPoint y: 247, distance: 22.4
click at [473, 178] on div at bounding box center [159, 178] width 759 height 0
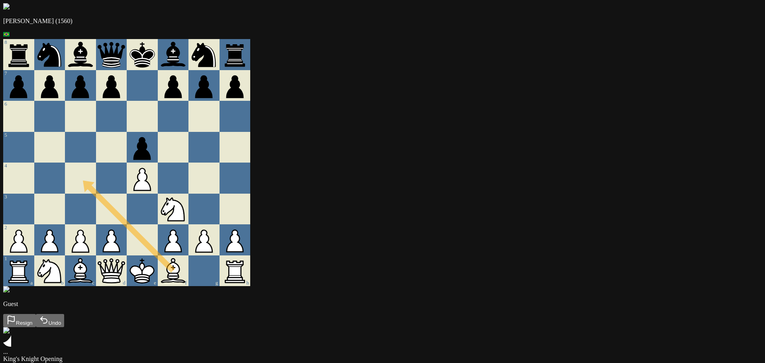
drag, startPoint x: 326, startPoint y: 279, endPoint x: 236, endPoint y: 188, distance: 128.5
drag, startPoint x: 236, startPoint y: 188, endPoint x: 336, endPoint y: 75, distance: 151.0
click at [220, 137] on div at bounding box center [203, 147] width 31 height 31
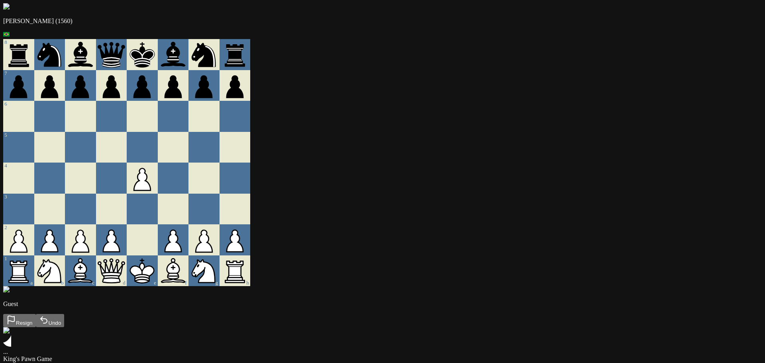
click at [492, 335] on div "Welcome to the bonus stage!" at bounding box center [382, 345] width 759 height 20
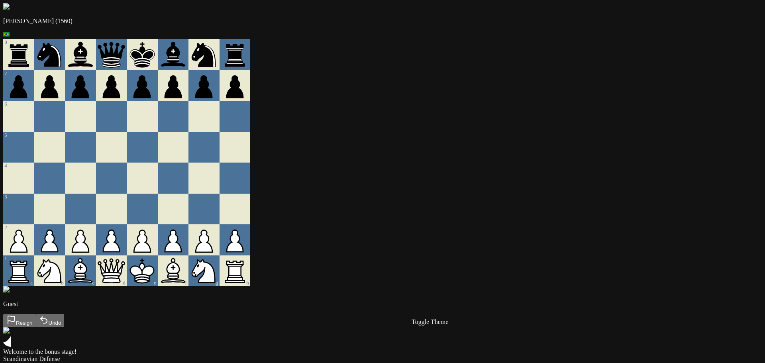
click at [3, 184] on main "Andre (1560) 8 7 6 5 4 3 2 1 a b c d e f g h Guest Resign Undo Welcome to the b…" at bounding box center [382, 199] width 759 height 392
click at [545, 93] on main "Andre (1560) 8 7 6 5 4 3 2 1 a b c d e f g h Guest Resign Undo Welcome to the b…" at bounding box center [382, 199] width 759 height 392
click at [545, 91] on main "Andre (1560) 8 7 6 5 4 3 2 1 a b c d e f g h Guest Resign Undo Welcome to the b…" at bounding box center [382, 199] width 759 height 392
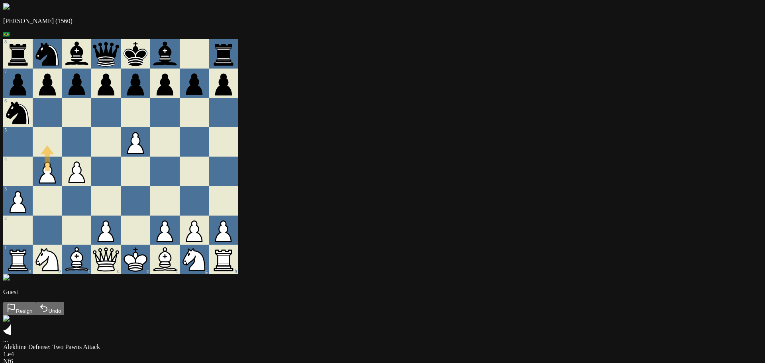
drag, startPoint x: 202, startPoint y: 229, endPoint x: 210, endPoint y: 141, distance: 89.2
click at [62, 139] on div at bounding box center [47, 141] width 29 height 29
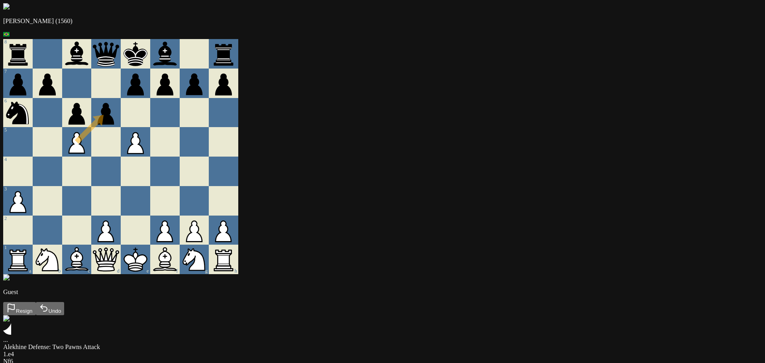
drag, startPoint x: 239, startPoint y: 159, endPoint x: 260, endPoint y: 131, distance: 34.7
click at [121, 155] on div at bounding box center [105, 141] width 29 height 29
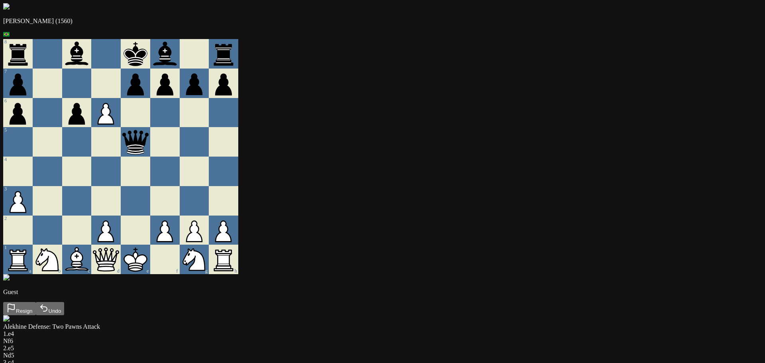
drag, startPoint x: 267, startPoint y: 265, endPoint x: 285, endPoint y: 243, distance: 28.6
drag, startPoint x: 294, startPoint y: 245, endPoint x: 213, endPoint y: 211, distance: 87.8
click at [92, 216] on div at bounding box center [76, 200] width 29 height 29
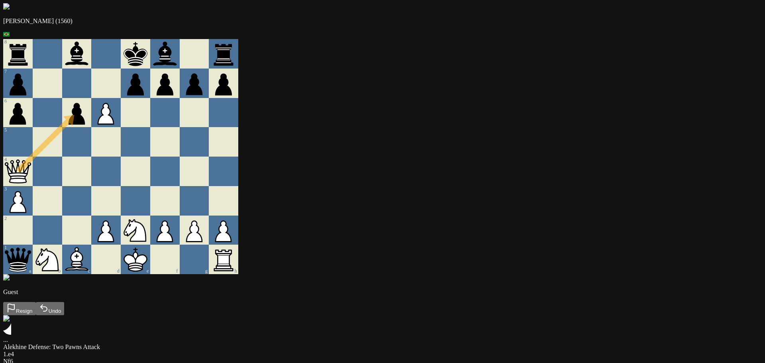
drag, startPoint x: 259, startPoint y: 272, endPoint x: 247, endPoint y: 114, distance: 157.8
click at [121, 157] on div at bounding box center [105, 141] width 29 height 29
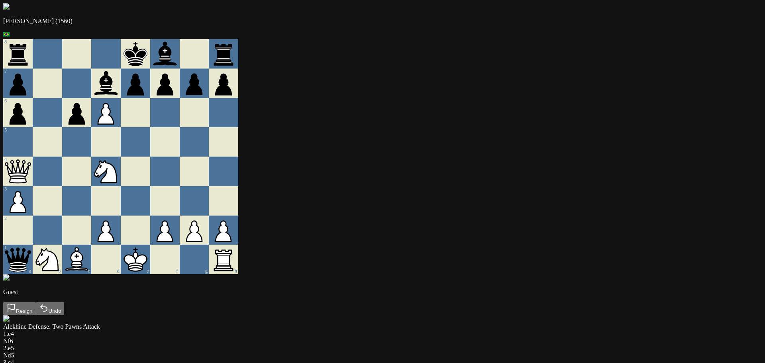
drag, startPoint x: 299, startPoint y: 239, endPoint x: 237, endPoint y: 133, distance: 123.8
click at [150, 157] on div at bounding box center [135, 141] width 29 height 29
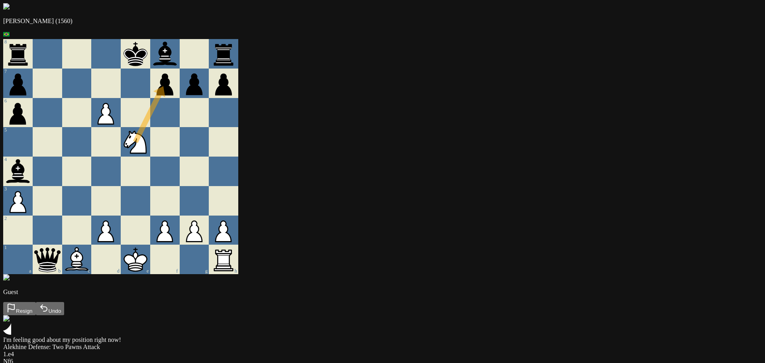
drag, startPoint x: 297, startPoint y: 154, endPoint x: 327, endPoint y: 104, distance: 58.4
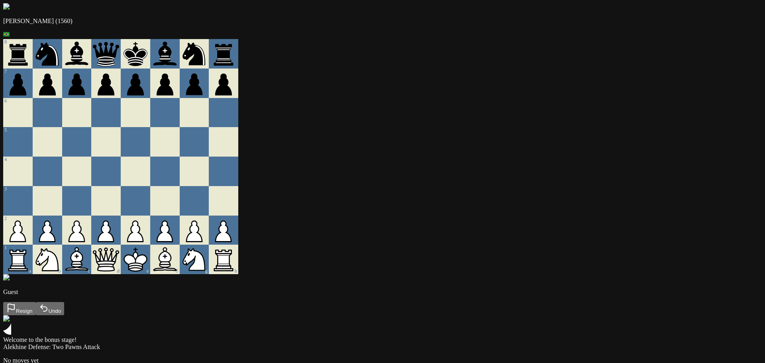
click at [188, 30] on div "[PERSON_NAME] (1560)" at bounding box center [382, 21] width 759 height 36
drag, startPoint x: 186, startPoint y: 25, endPoint x: 204, endPoint y: 33, distance: 20.4
click at [196, 25] on p "[PERSON_NAME] (1560)" at bounding box center [382, 21] width 759 height 7
click at [208, 35] on div "[PERSON_NAME] (1560)" at bounding box center [382, 21] width 759 height 36
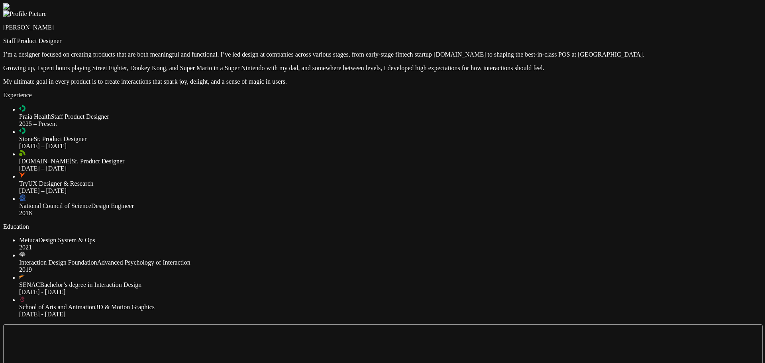
click at [512, 3] on div at bounding box center [382, 3] width 759 height 0
click at [629, 3] on div at bounding box center [382, 3] width 759 height 0
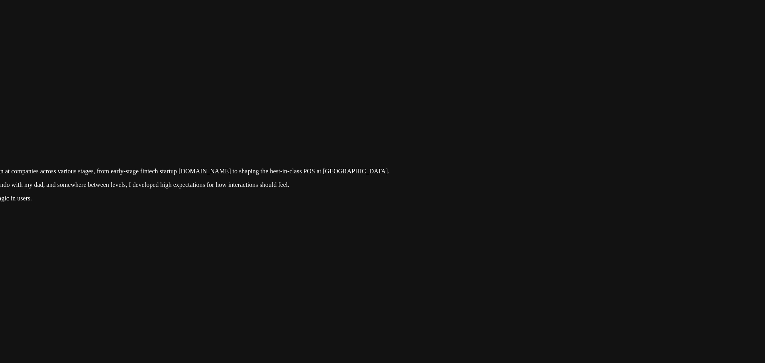
drag, startPoint x: 642, startPoint y: 170, endPoint x: 356, endPoint y: 292, distance: 310.8
click at [356, 120] on div at bounding box center [127, 120] width 759 height 0
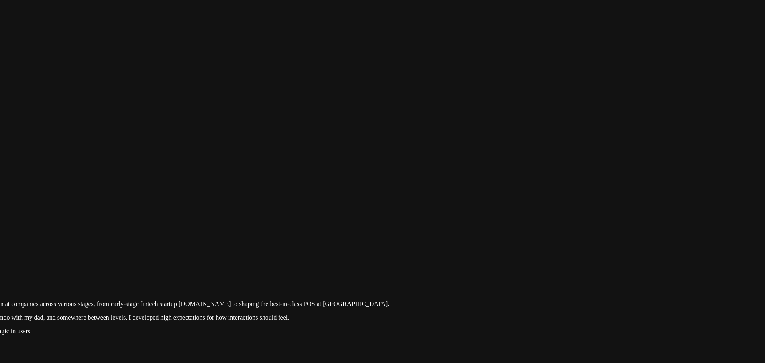
drag, startPoint x: 522, startPoint y: 168, endPoint x: 499, endPoint y: 295, distance: 129.2
click at [499, 253] on div at bounding box center [127, 253] width 759 height 0
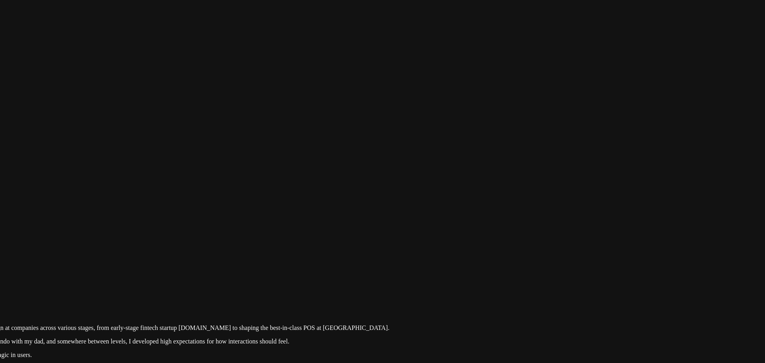
drag, startPoint x: 533, startPoint y: 272, endPoint x: 531, endPoint y: 278, distance: 7.2
click at [507, 277] on div at bounding box center [127, 277] width 759 height 0
drag, startPoint x: 531, startPoint y: 278, endPoint x: 531, endPoint y: 265, distance: 13.5
click at [507, 277] on div at bounding box center [127, 277] width 759 height 0
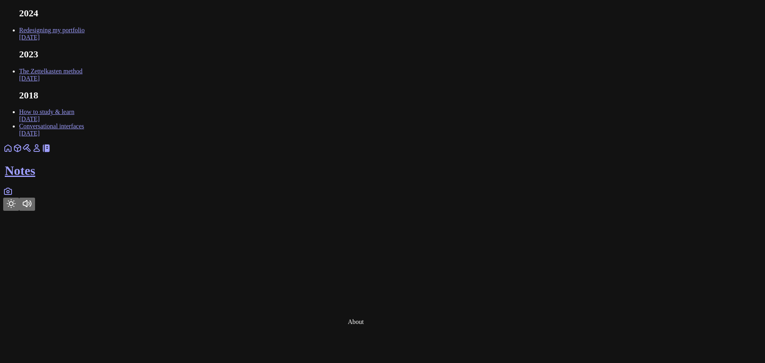
click at [41, 153] on icon at bounding box center [37, 148] width 10 height 10
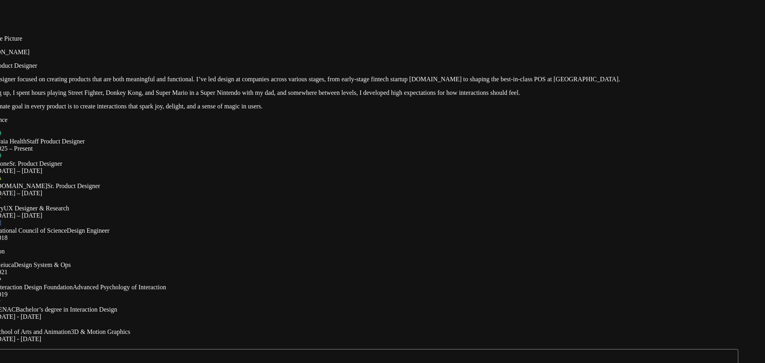
drag, startPoint x: 679, startPoint y: 113, endPoint x: 531, endPoint y: 249, distance: 201.3
click at [531, 28] on div at bounding box center [358, 28] width 759 height 0
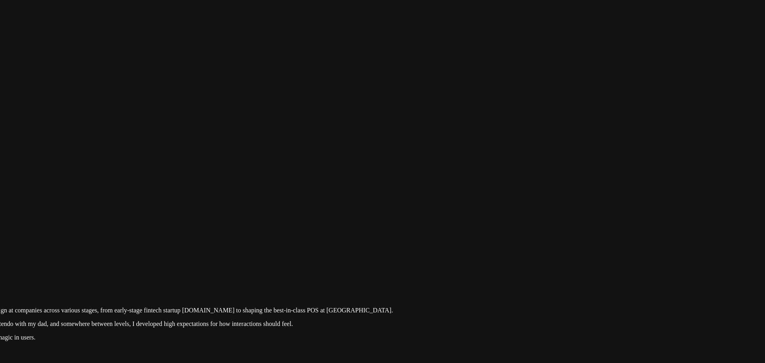
drag, startPoint x: 658, startPoint y: 146, endPoint x: 555, endPoint y: 266, distance: 157.9
click at [510, 259] on div at bounding box center [131, 259] width 759 height 0
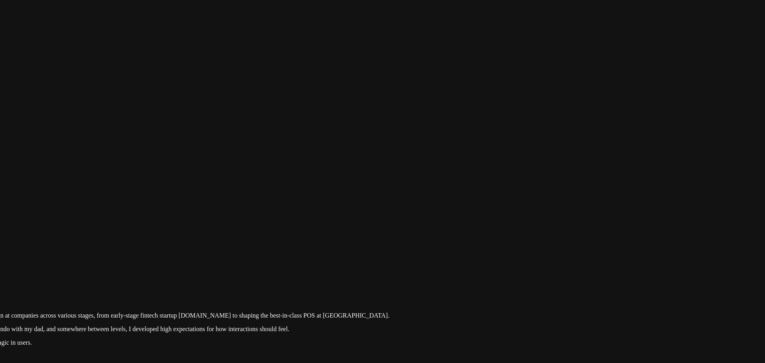
drag, startPoint x: 545, startPoint y: 246, endPoint x: 541, endPoint y: 251, distance: 6.5
click at [507, 264] on div at bounding box center [127, 264] width 759 height 0
drag, startPoint x: 567, startPoint y: 185, endPoint x: 556, endPoint y: 212, distance: 29.7
click at [507, 264] on div at bounding box center [127, 264] width 759 height 0
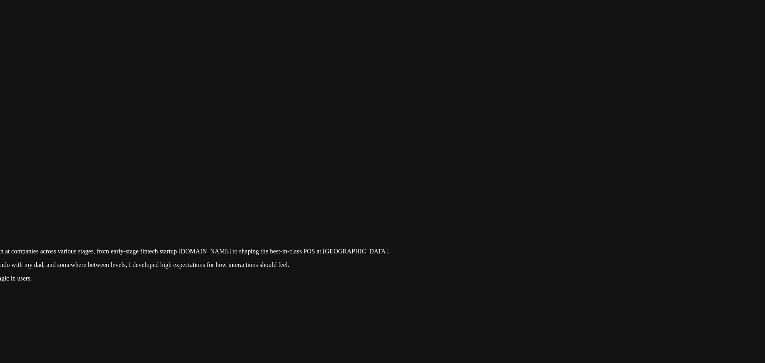
drag, startPoint x: 624, startPoint y: 277, endPoint x: 544, endPoint y: 178, distance: 127.7
click at [507, 200] on div at bounding box center [127, 200] width 759 height 0
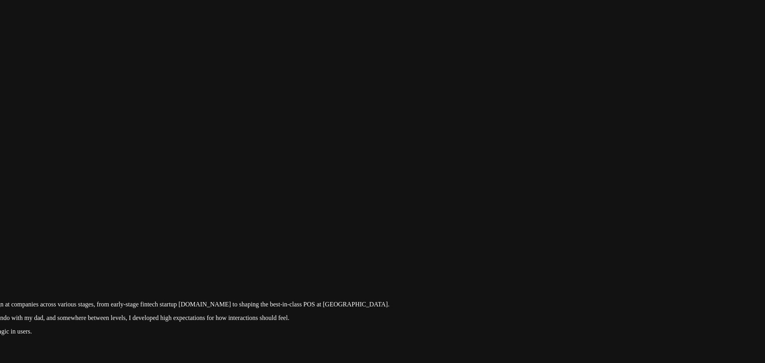
drag, startPoint x: 561, startPoint y: 169, endPoint x: 553, endPoint y: 238, distance: 69.4
click at [507, 253] on div at bounding box center [127, 253] width 759 height 0
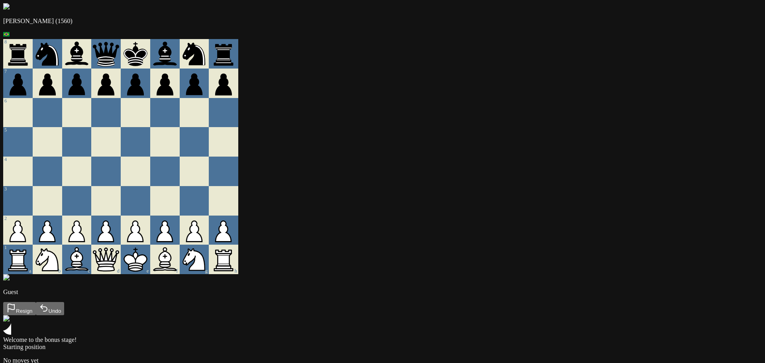
click at [654, 203] on div "[PERSON_NAME] (1560) 8 7 6 5 4 3 2 1 a b c d e f g h Guest Resign Undo Welcome …" at bounding box center [382, 193] width 759 height 380
drag, startPoint x: 654, startPoint y: 194, endPoint x: 649, endPoint y: 210, distance: 16.9
click at [649, 210] on div "[PERSON_NAME] (1560) 8 7 6 5 4 3 2 1 a b c d e f g h Guest Resign Undo Welcome …" at bounding box center [382, 193] width 759 height 380
